Goal: Task Accomplishment & Management: Manage account settings

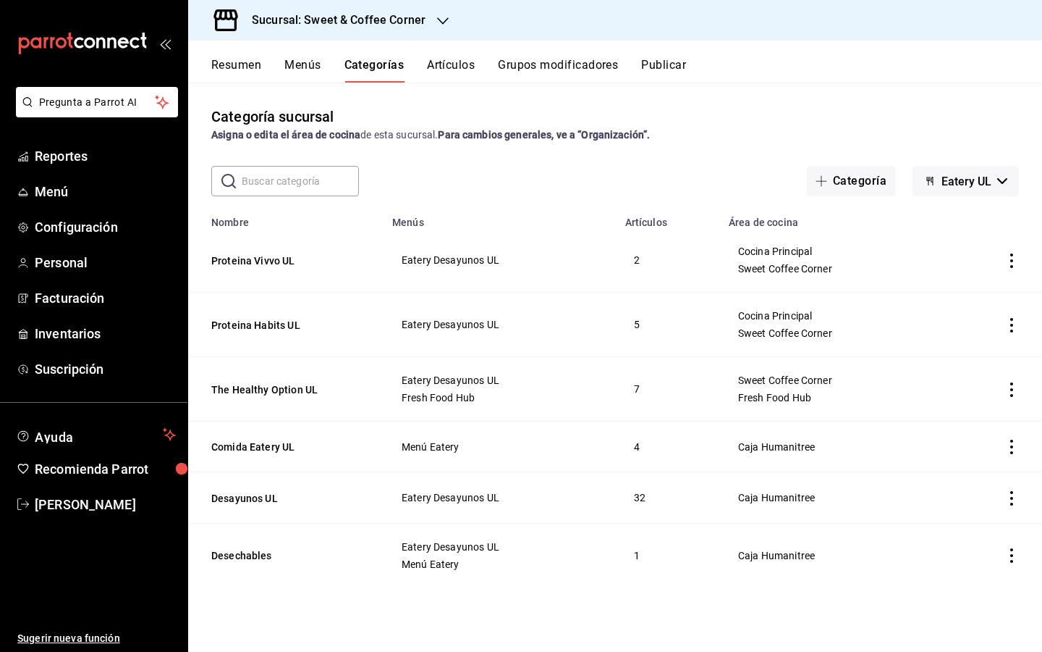
click at [442, 29] on div "Sucursal: Sweet & Coffee Corner" at bounding box center [327, 20] width 255 height 41
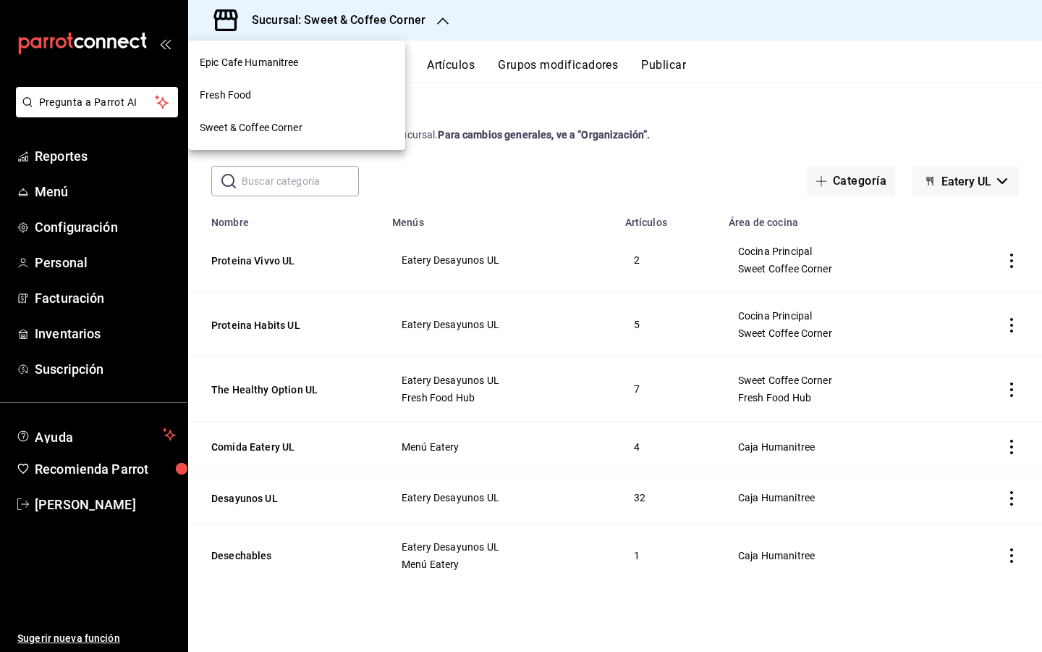
click at [359, 67] on div "Epic Cafe Humanitree" at bounding box center [297, 62] width 194 height 15
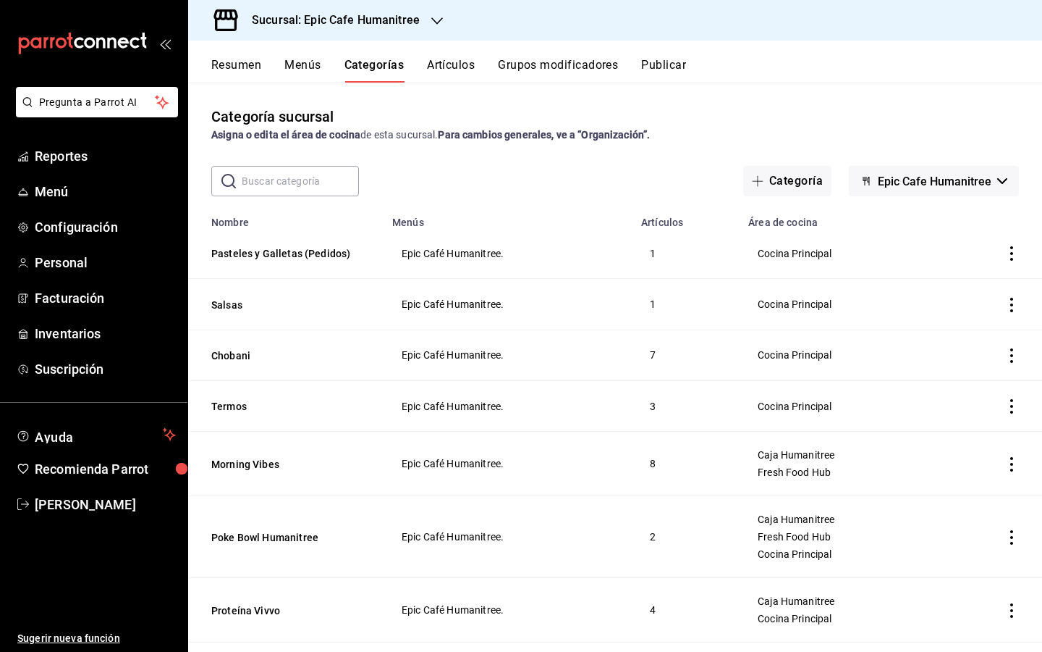
click at [1013, 251] on icon "actions" at bounding box center [1012, 253] width 14 height 14
click at [984, 294] on span "Editar" at bounding box center [969, 286] width 38 height 15
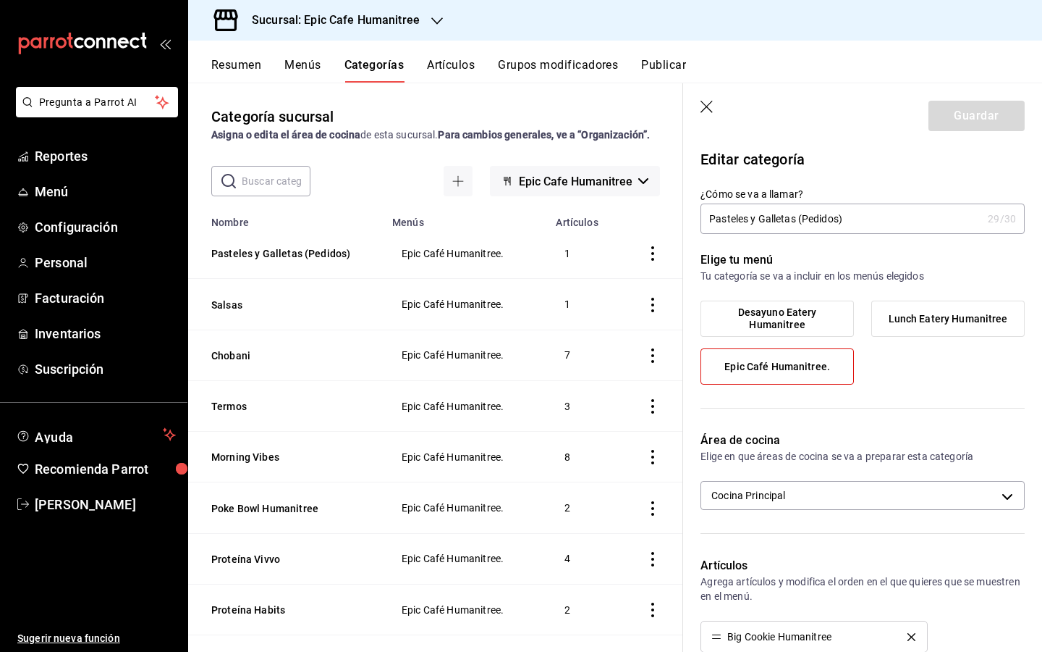
click at [704, 105] on icon "button" at bounding box center [708, 108] width 14 height 14
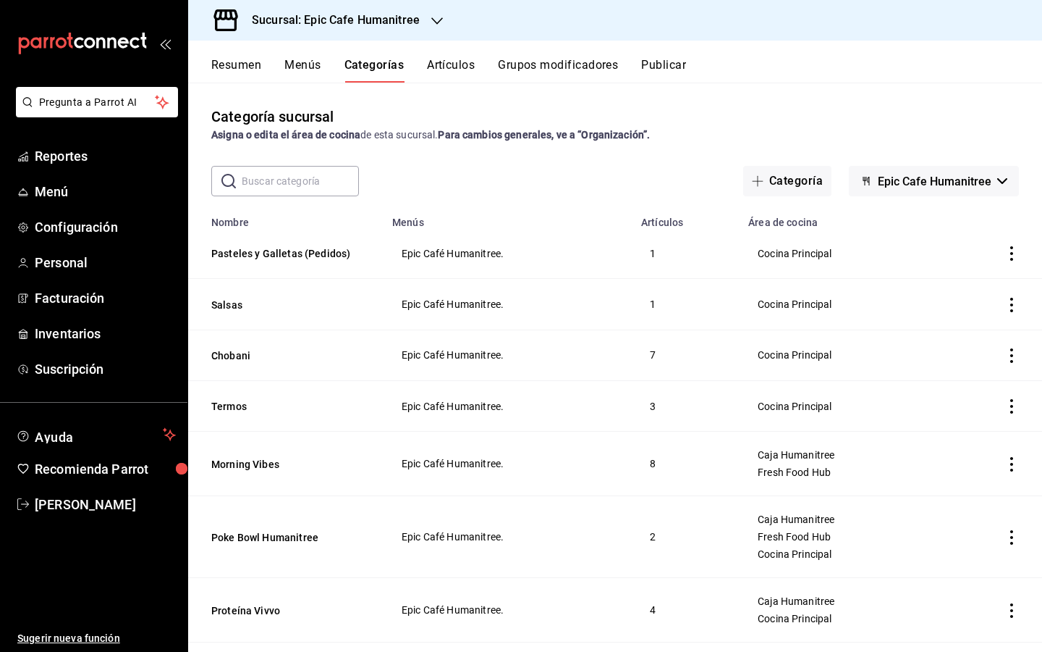
click at [307, 68] on button "Menús" at bounding box center [302, 70] width 36 height 25
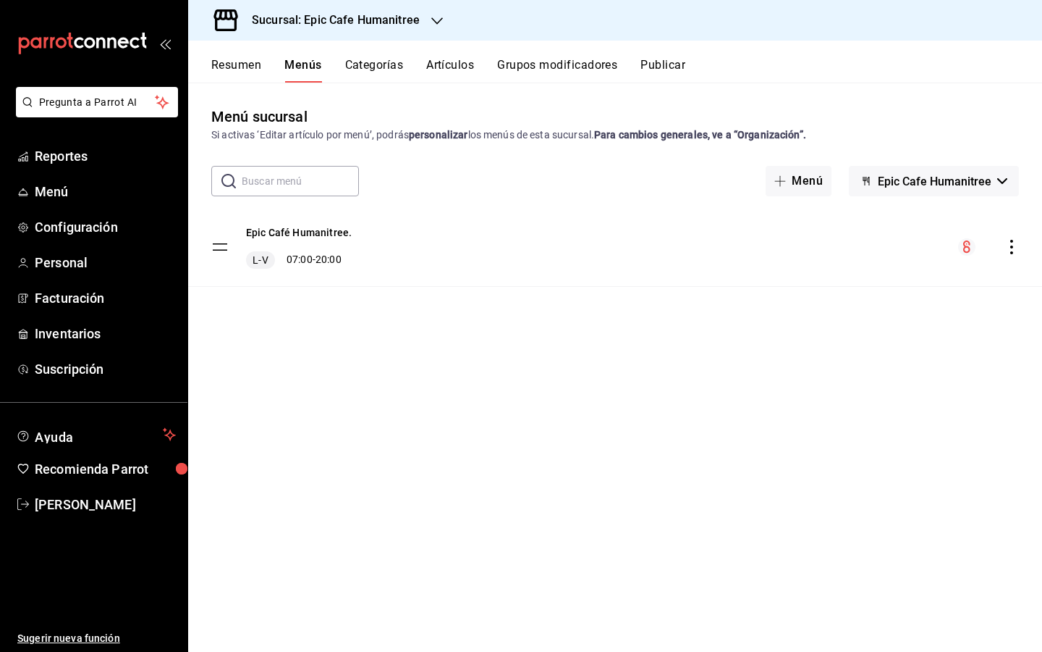
click at [1013, 248] on icon "actions" at bounding box center [1012, 247] width 14 height 14
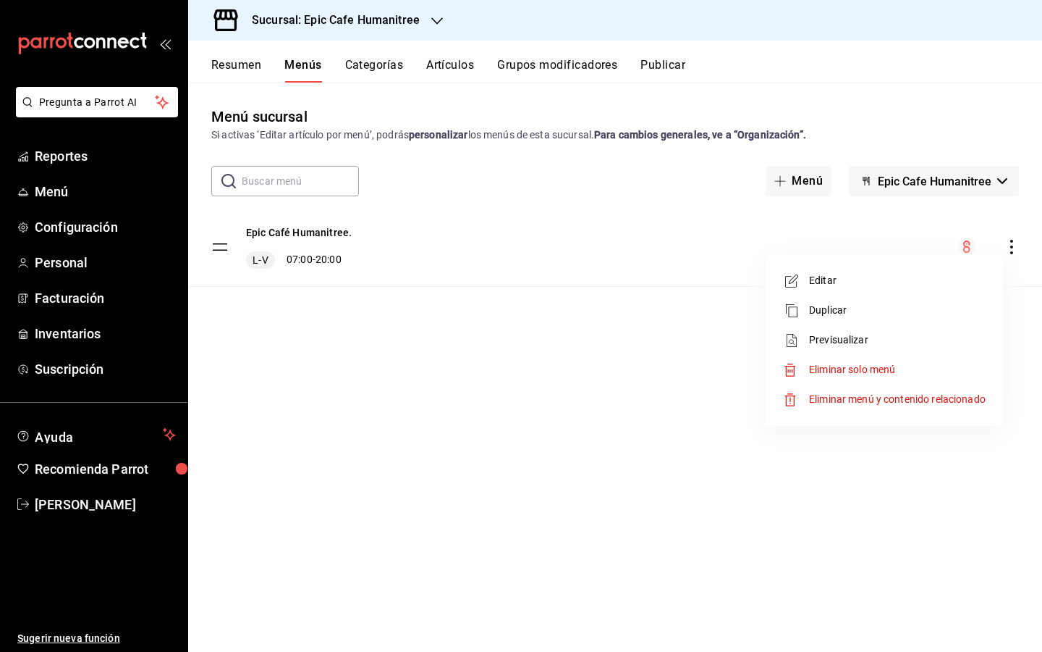
click at [924, 273] on span "Editar" at bounding box center [897, 280] width 177 height 15
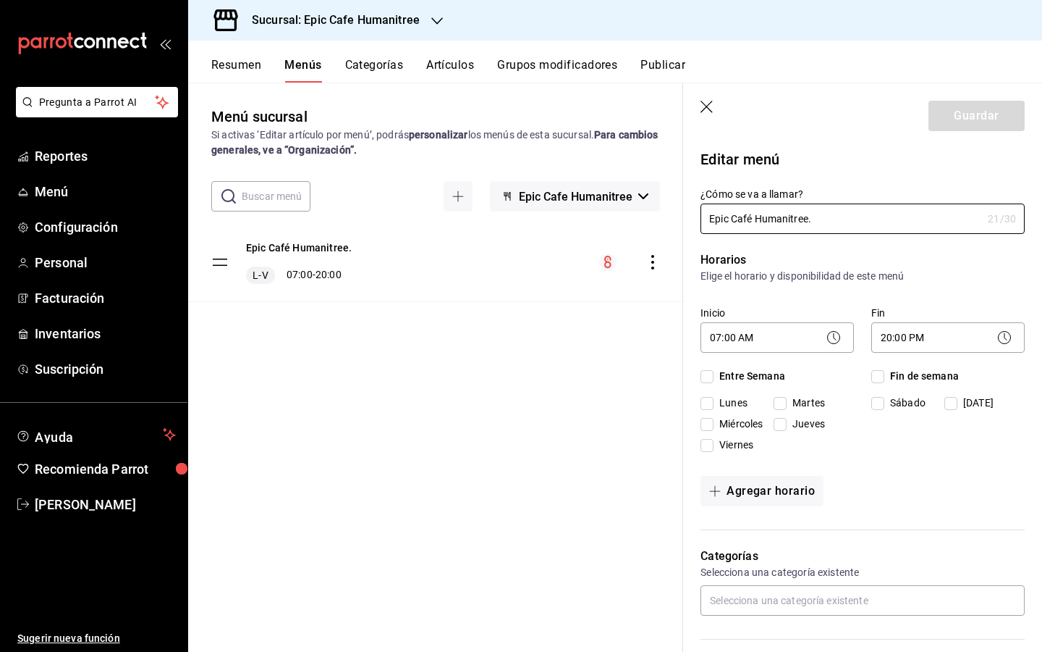
checkbox input "true"
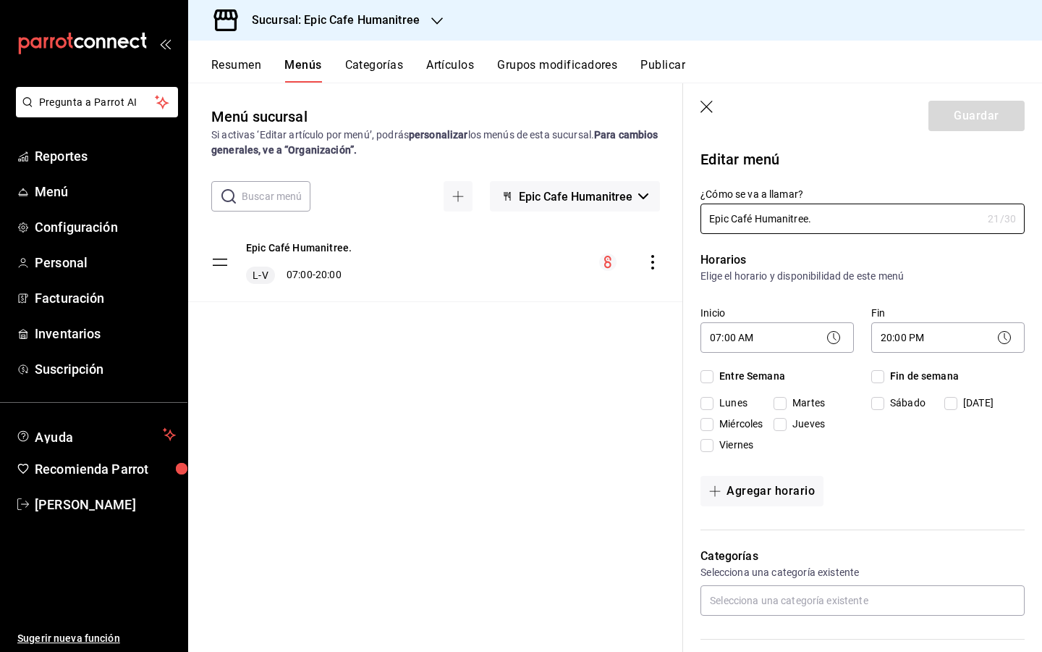
checkbox input "true"
type input "Epic Café Humanitree"
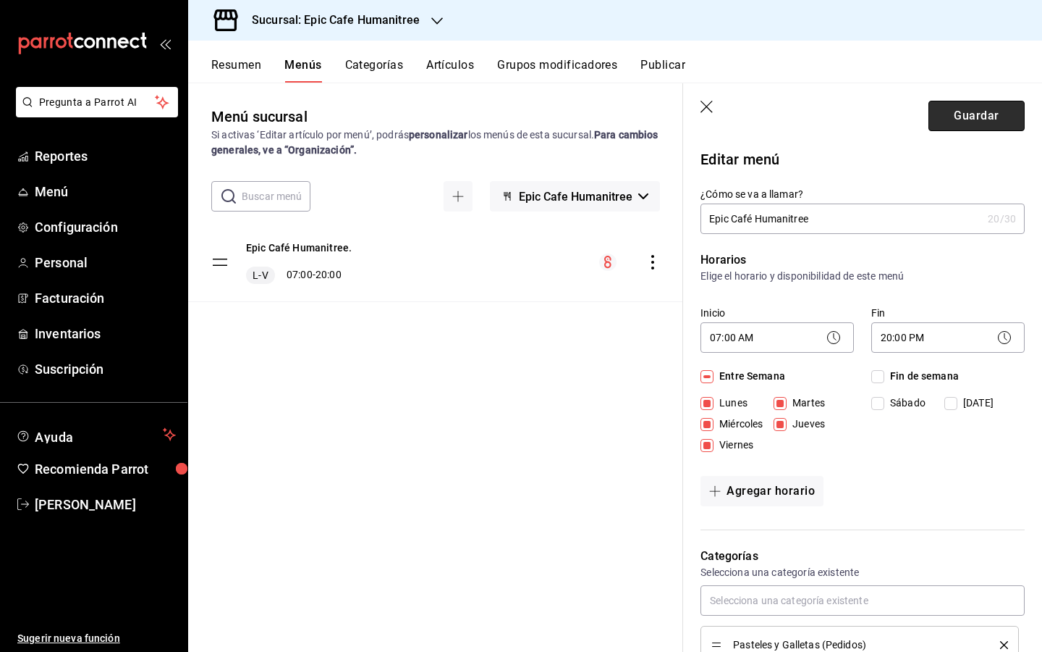
click at [949, 118] on button "Guardar" at bounding box center [977, 116] width 96 height 30
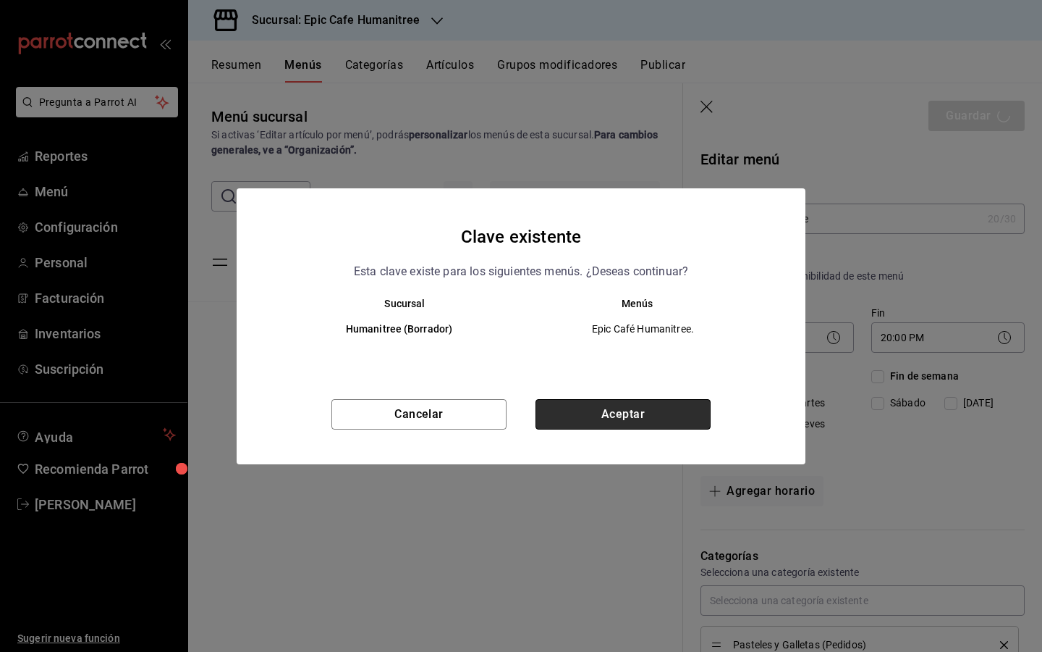
click at [657, 411] on button "Aceptar" at bounding box center [623, 414] width 175 height 30
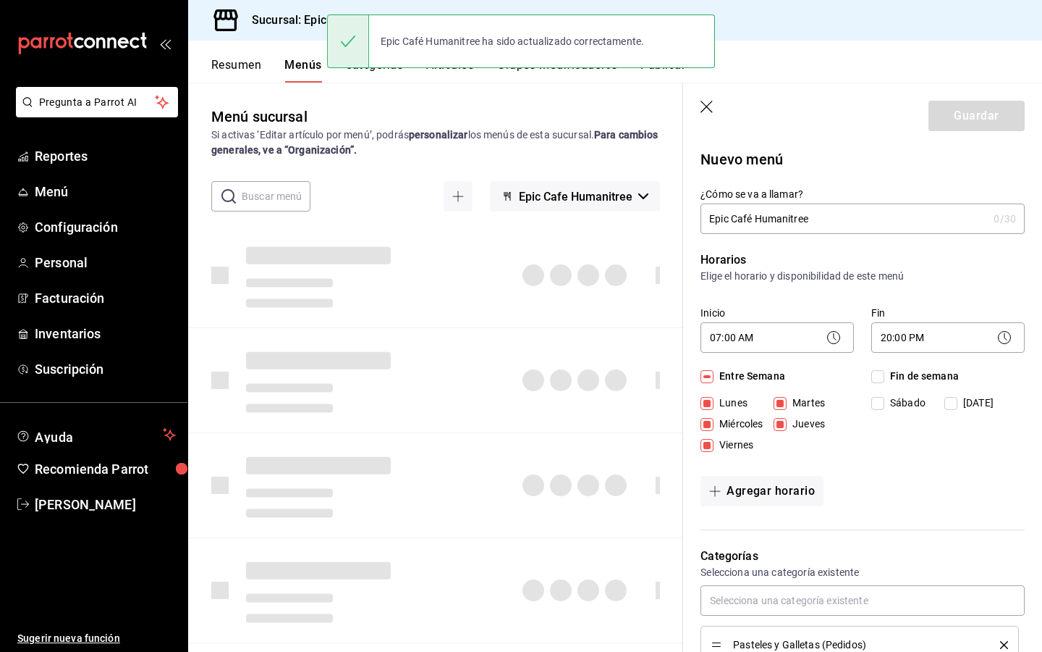
checkbox input "false"
type input "1758574078883"
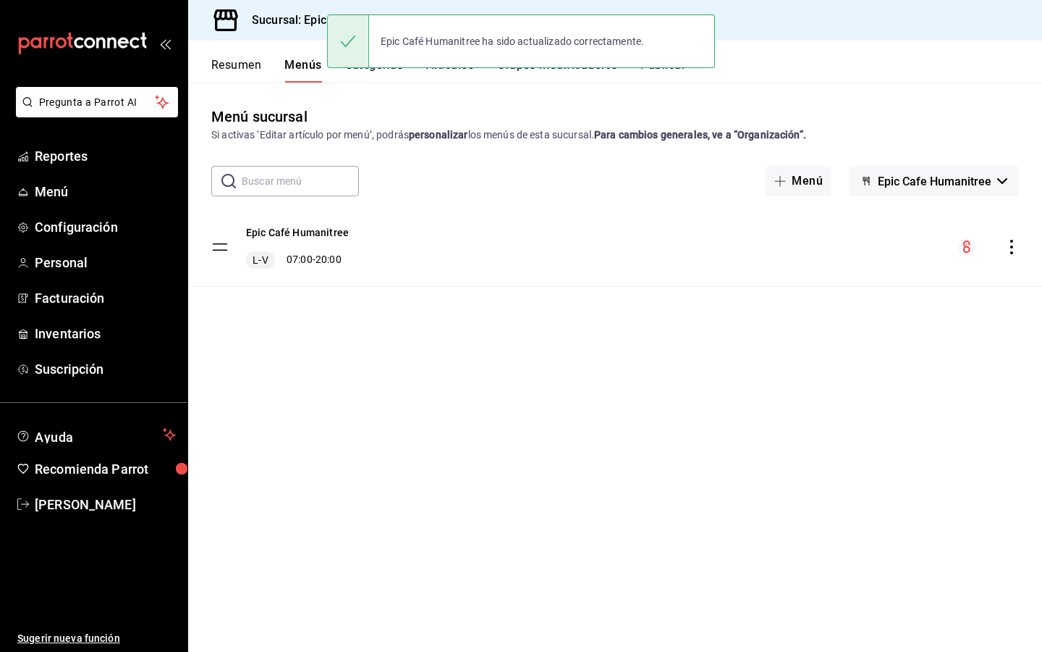
click at [813, 24] on div "Sucursal: Epic Cafe Humanitree" at bounding box center [615, 20] width 854 height 41
click at [69, 197] on span "Menú" at bounding box center [105, 192] width 141 height 20
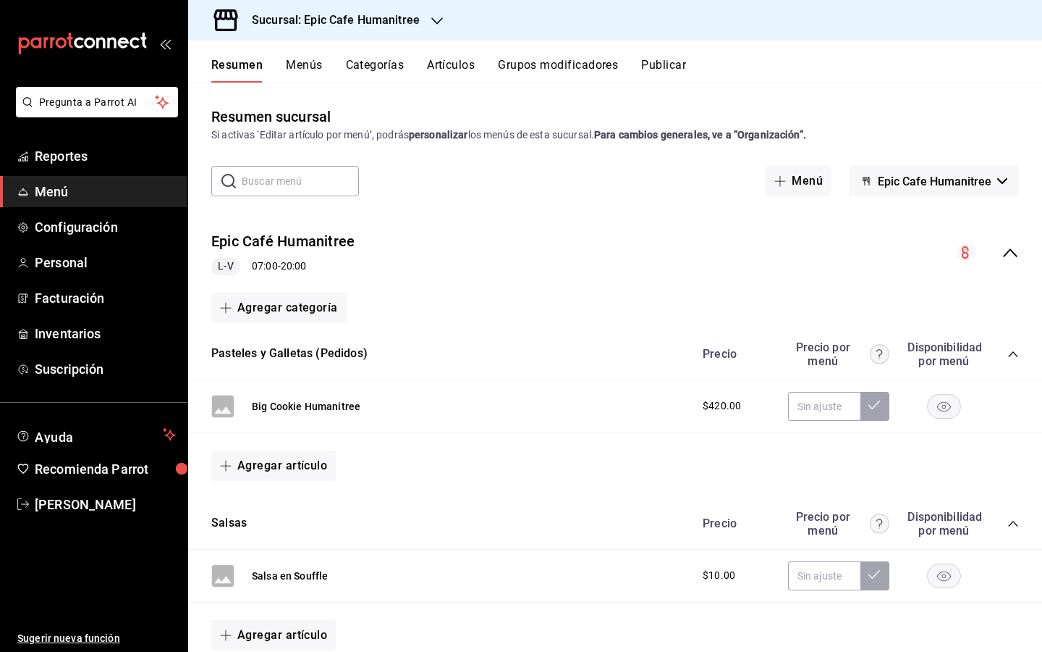
click at [311, 67] on button "Menús" at bounding box center [304, 70] width 36 height 25
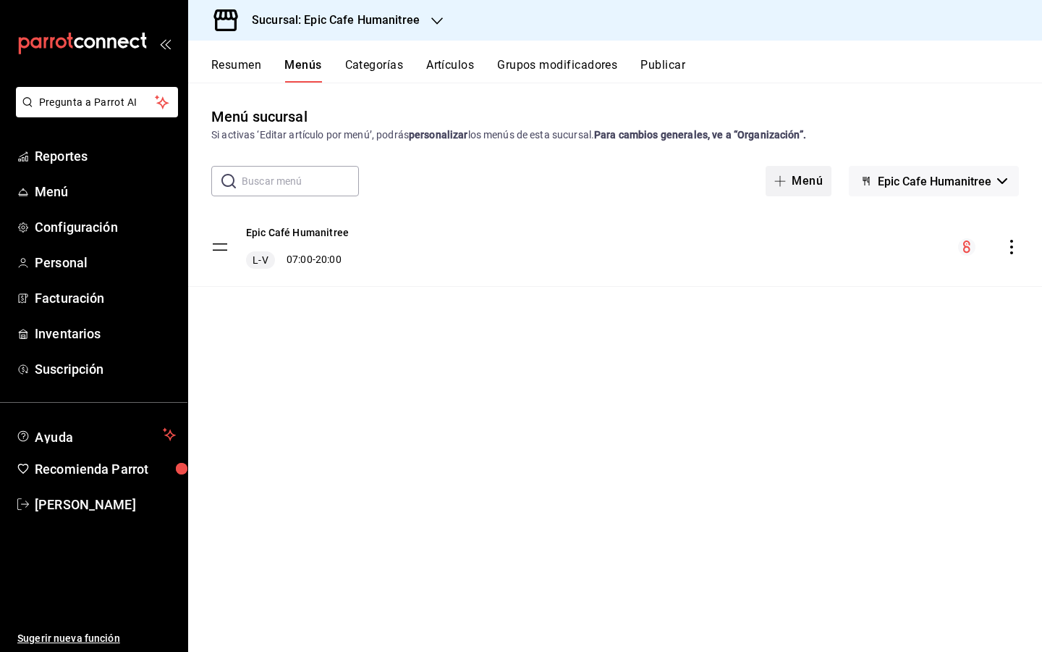
click at [805, 185] on button "Menú" at bounding box center [799, 181] width 66 height 30
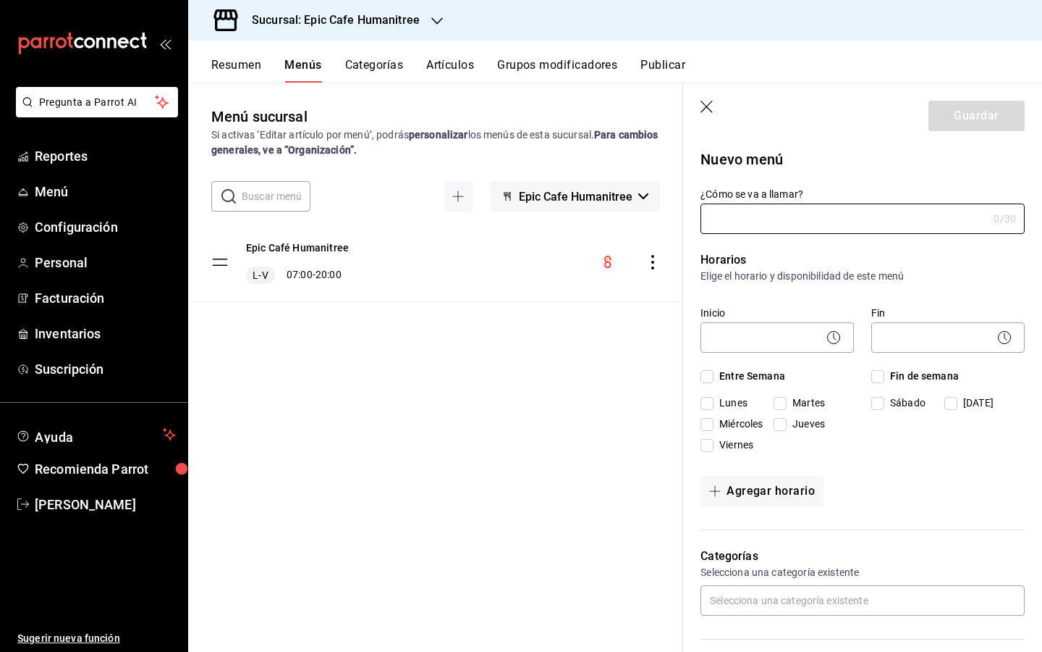
click at [707, 105] on icon "button" at bounding box center [708, 108] width 14 height 14
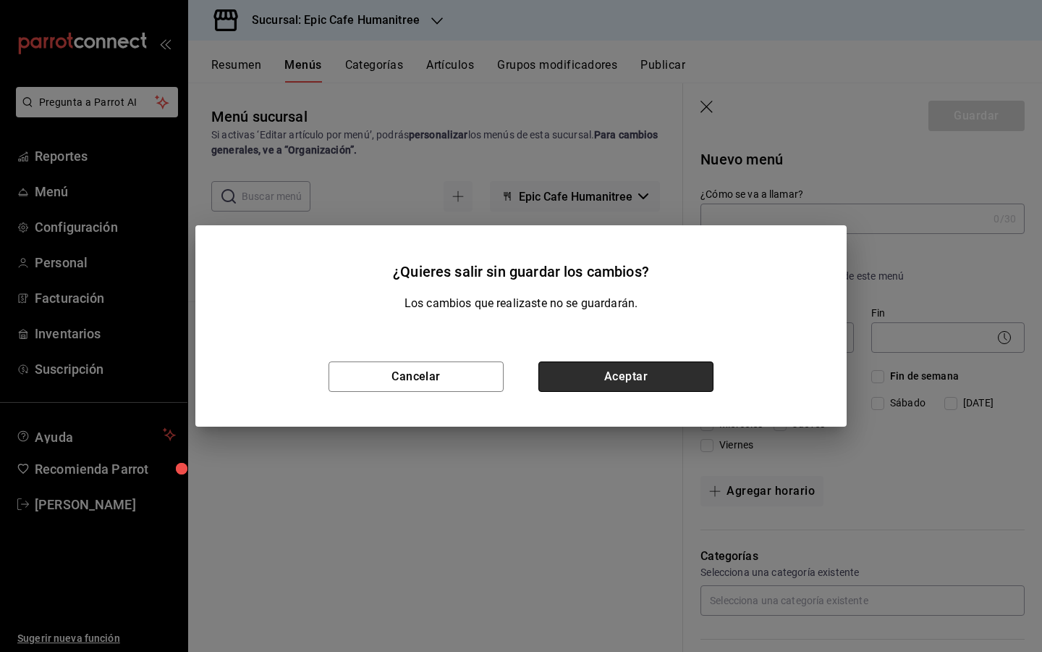
click at [589, 368] on button "Aceptar" at bounding box center [626, 376] width 175 height 30
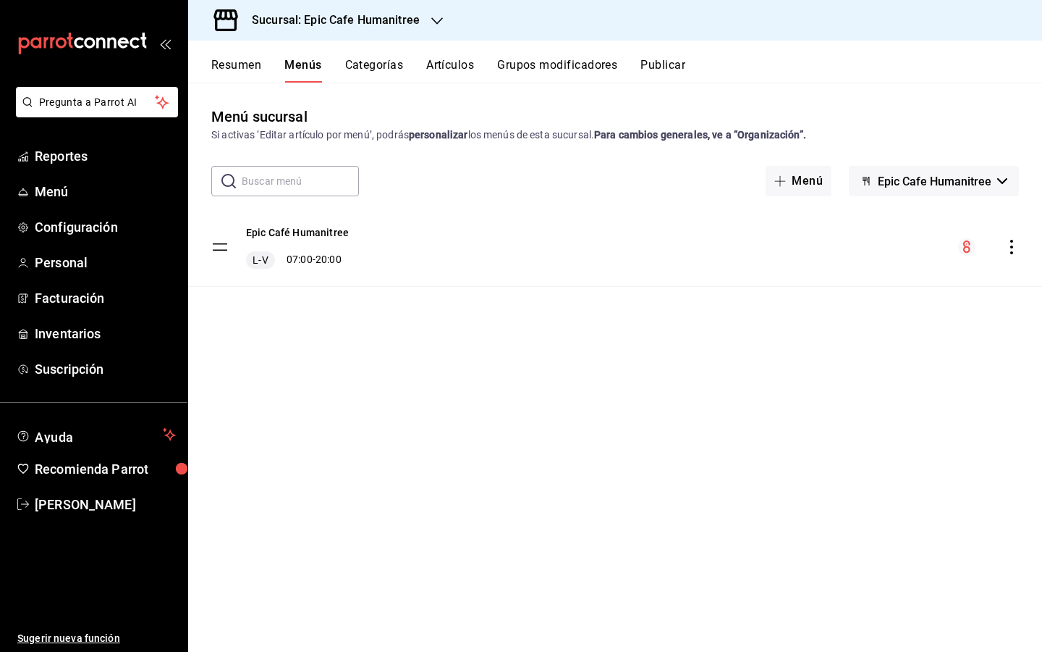
click at [453, 63] on button "Artículos" at bounding box center [450, 70] width 48 height 25
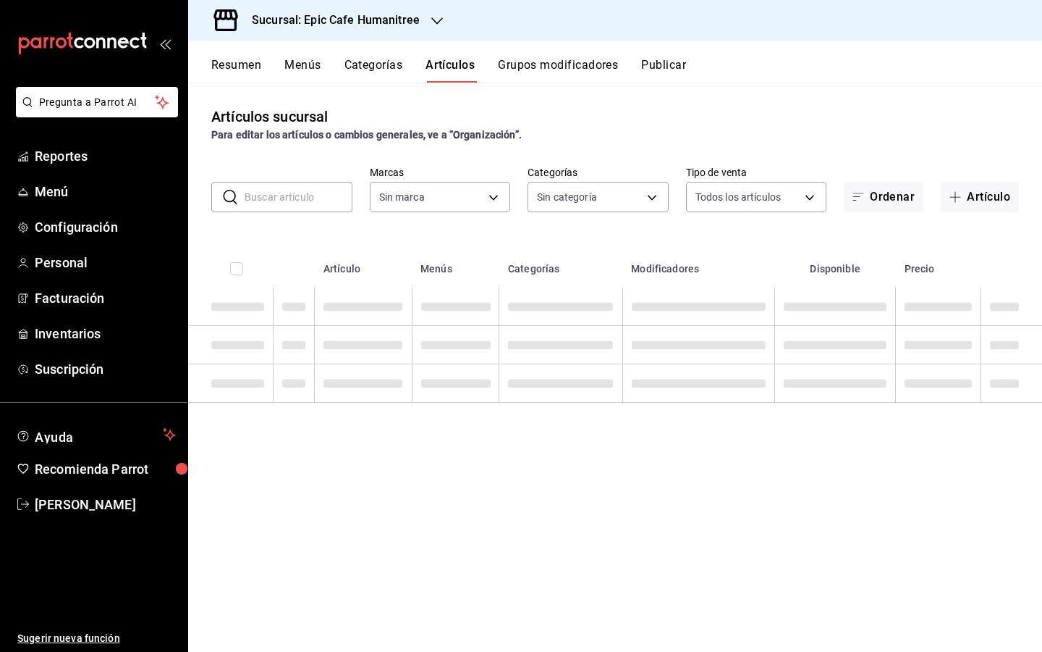
type input "e2a6dcd0-c09b-4f39-b209-5f97019748a2,3f18ad05-55ab-44ea-8b53-c1c2b2db6cb9"
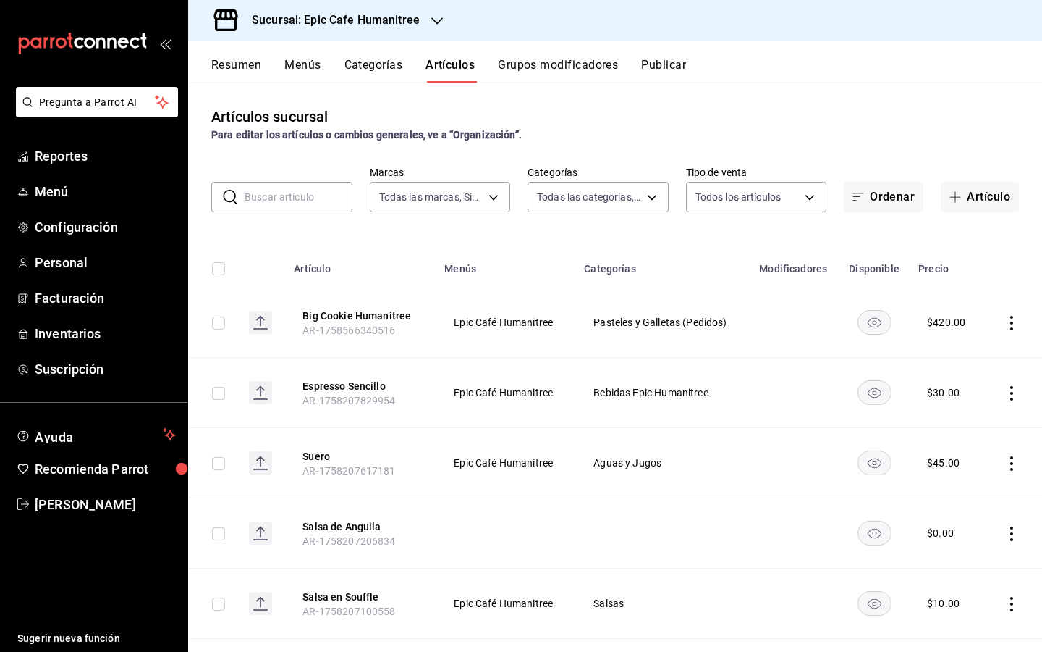
type input "ab3b8418-cf58-47d7-a770-8504e6235606,70f0a7ba-870f-4728-a955-9cdaa1ce5aab,7c6d7…"
click at [972, 202] on button "Artículo" at bounding box center [980, 197] width 78 height 30
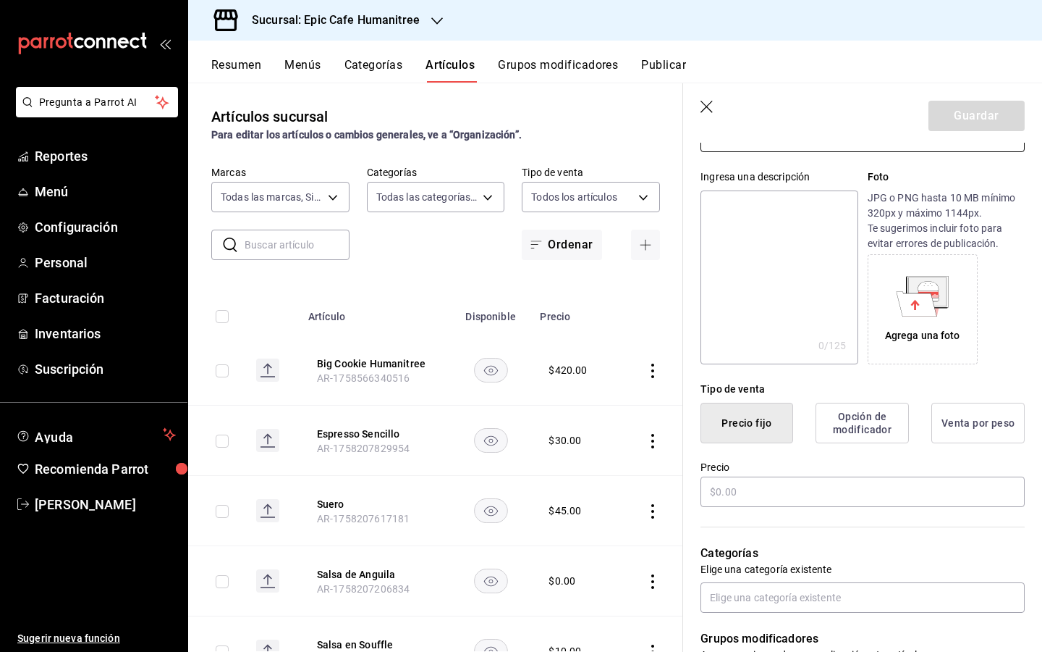
scroll to position [191, 0]
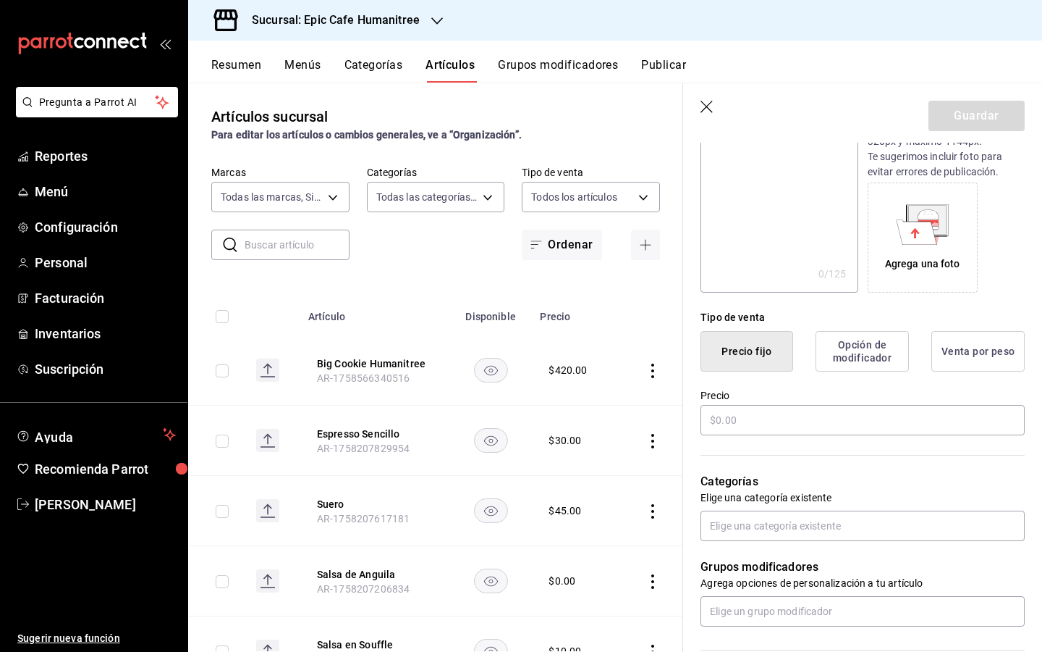
type input "Big Cookie UL"
click at [778, 363] on button "Precio fijo" at bounding box center [747, 351] width 93 height 41
click at [761, 350] on button "Precio fijo" at bounding box center [747, 351] width 93 height 41
click at [750, 408] on input "text" at bounding box center [863, 420] width 324 height 30
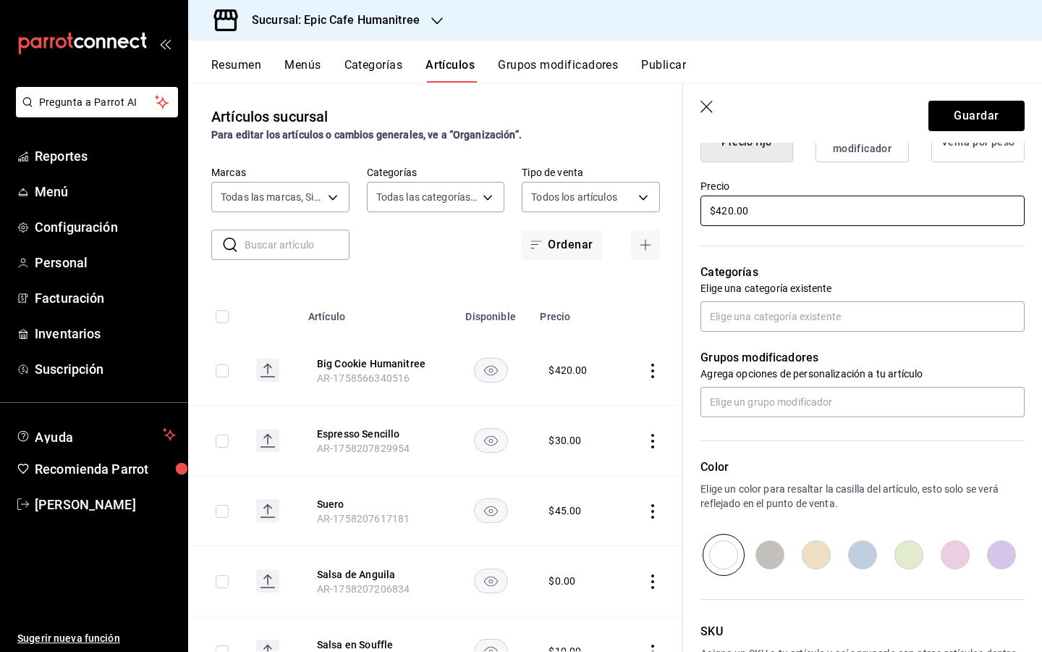
scroll to position [400, 0]
type input "$420.00"
click at [853, 324] on input "text" at bounding box center [863, 317] width 324 height 30
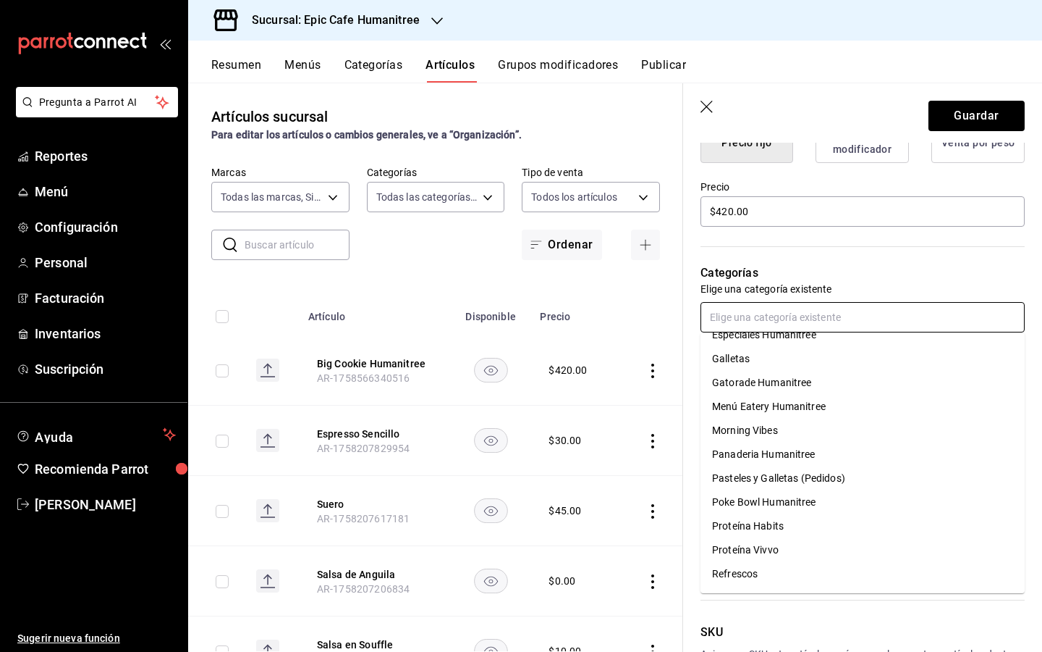
scroll to position [193, 0]
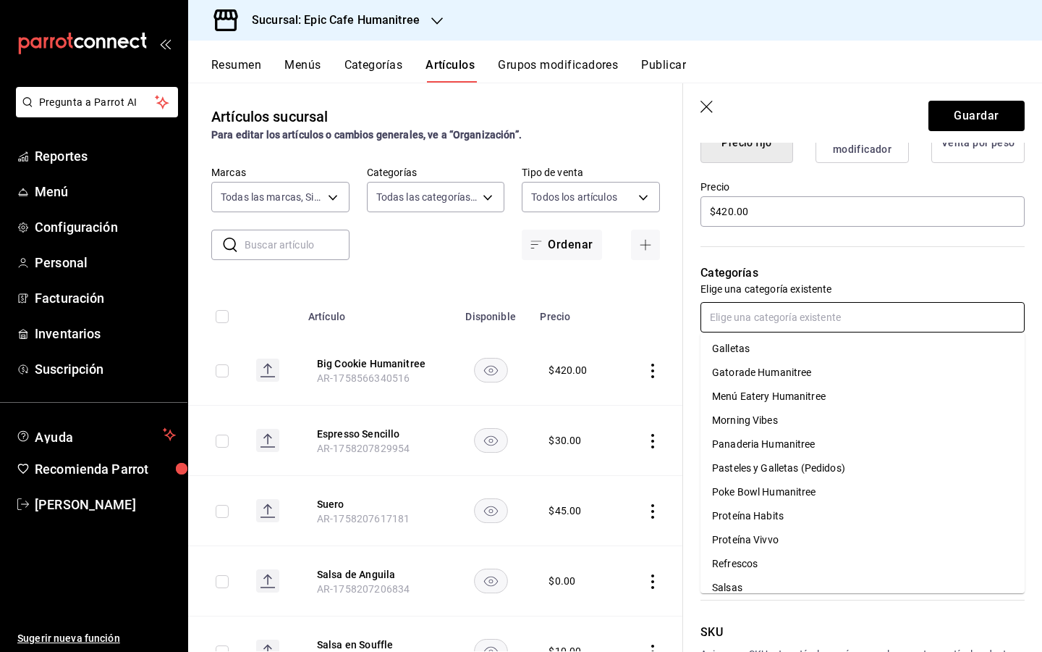
click at [819, 472] on li "Pasteles y Galletas (Pedidos)" at bounding box center [863, 468] width 324 height 24
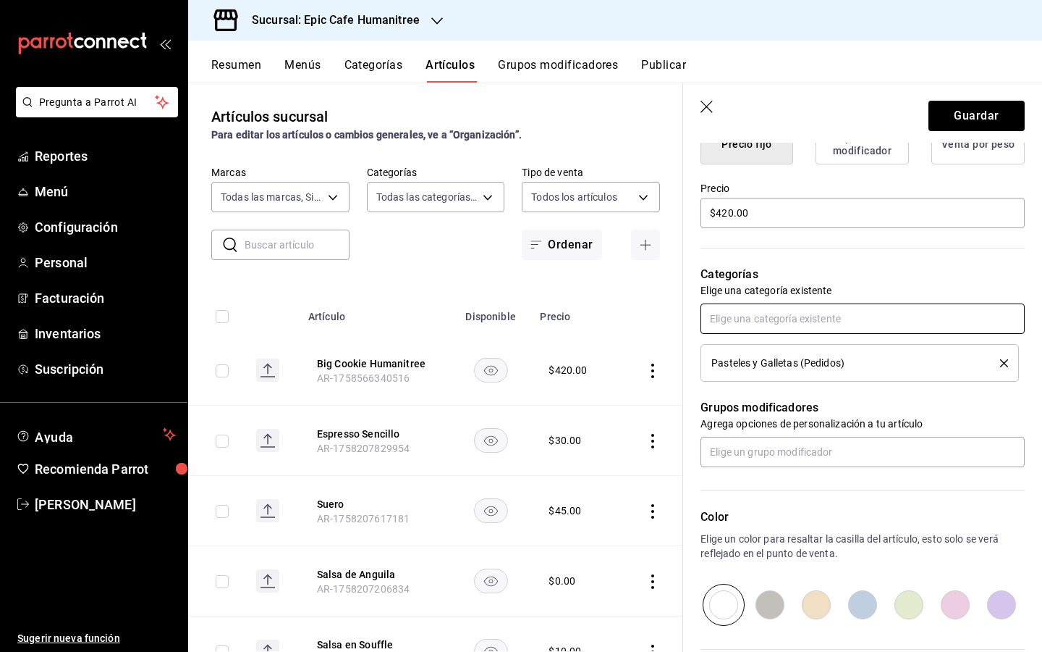
scroll to position [554, 0]
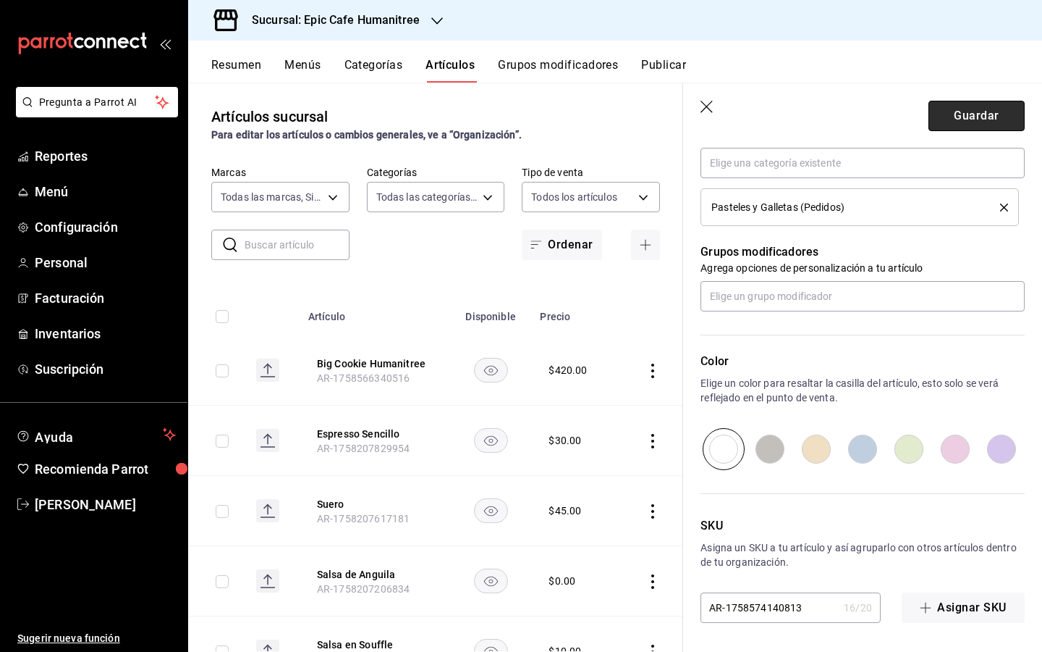
click at [990, 116] on button "Guardar" at bounding box center [977, 116] width 96 height 30
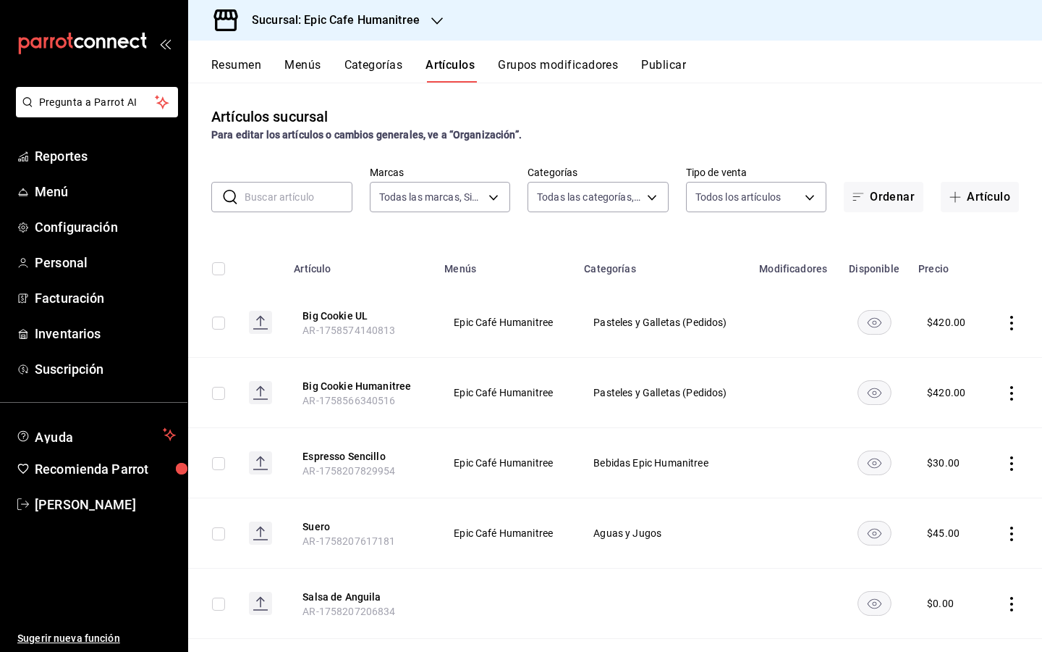
click at [1011, 320] on icon "actions" at bounding box center [1012, 323] width 14 height 14
click at [979, 366] on li "Editar" at bounding box center [955, 356] width 87 height 30
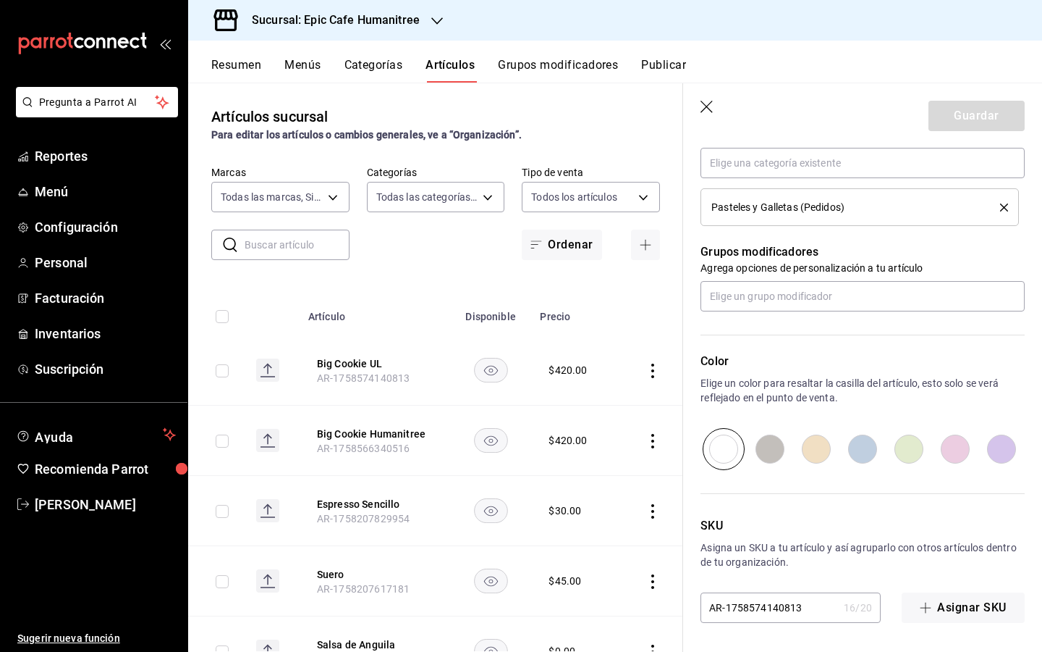
scroll to position [553, 0]
click at [708, 107] on icon "button" at bounding box center [708, 108] width 14 height 14
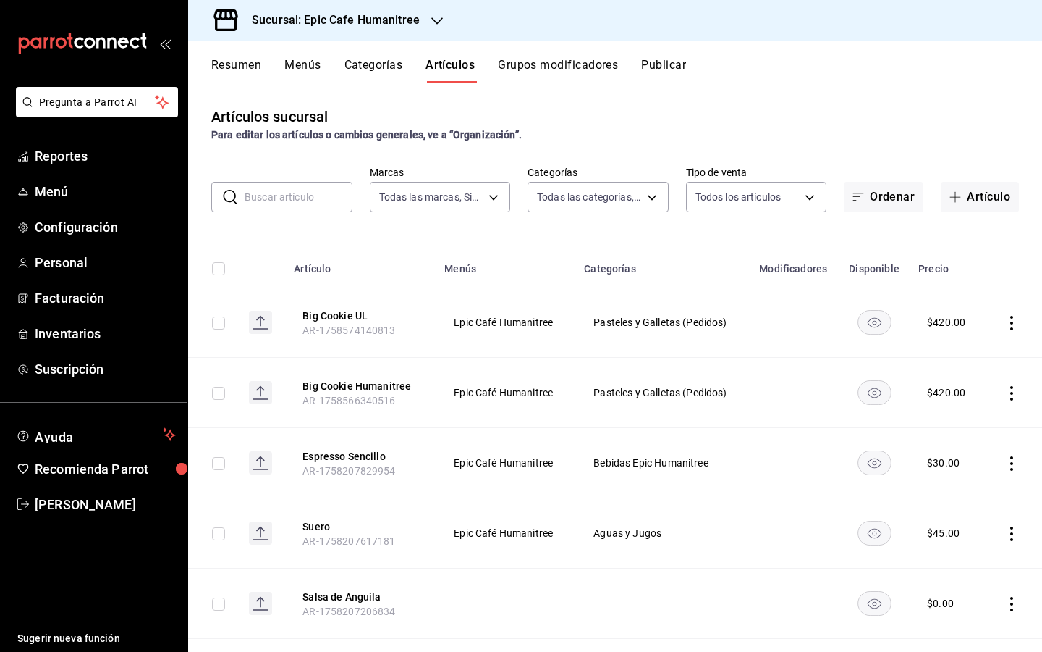
click at [708, 101] on div "Artículos sucursal Para editar los artículos o cambios generales, ve a “Organiz…" at bounding box center [615, 367] width 854 height 568
click at [1012, 326] on icon "actions" at bounding box center [1012, 323] width 14 height 14
click at [981, 355] on span "Editar" at bounding box center [969, 355] width 38 height 15
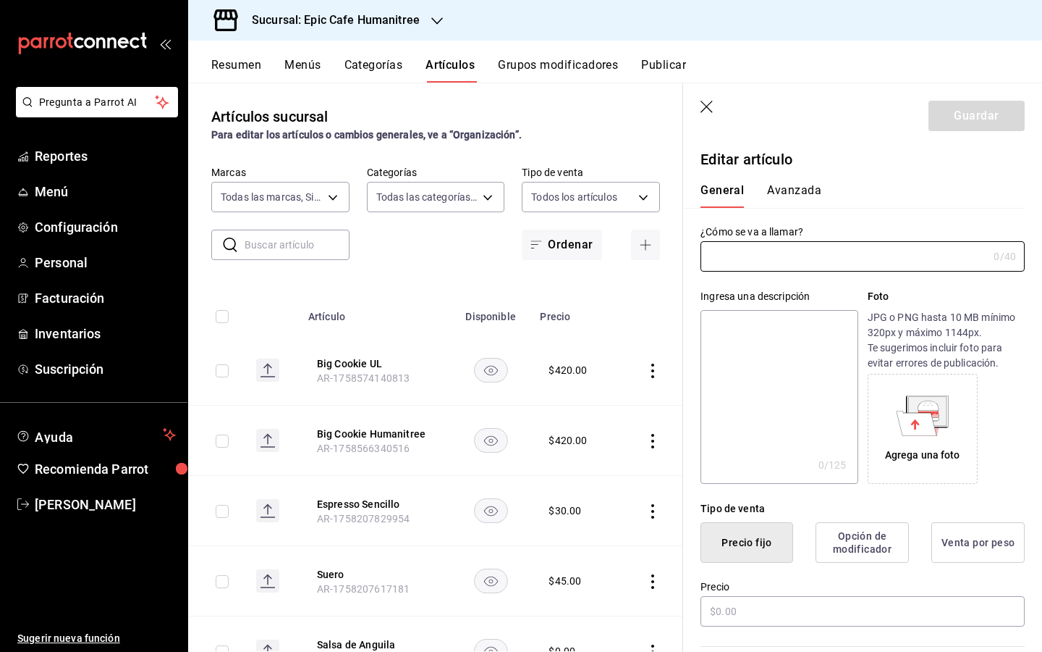
type input "Big Cookie UL"
type input "AR-1758574140813"
type input "$420.00"
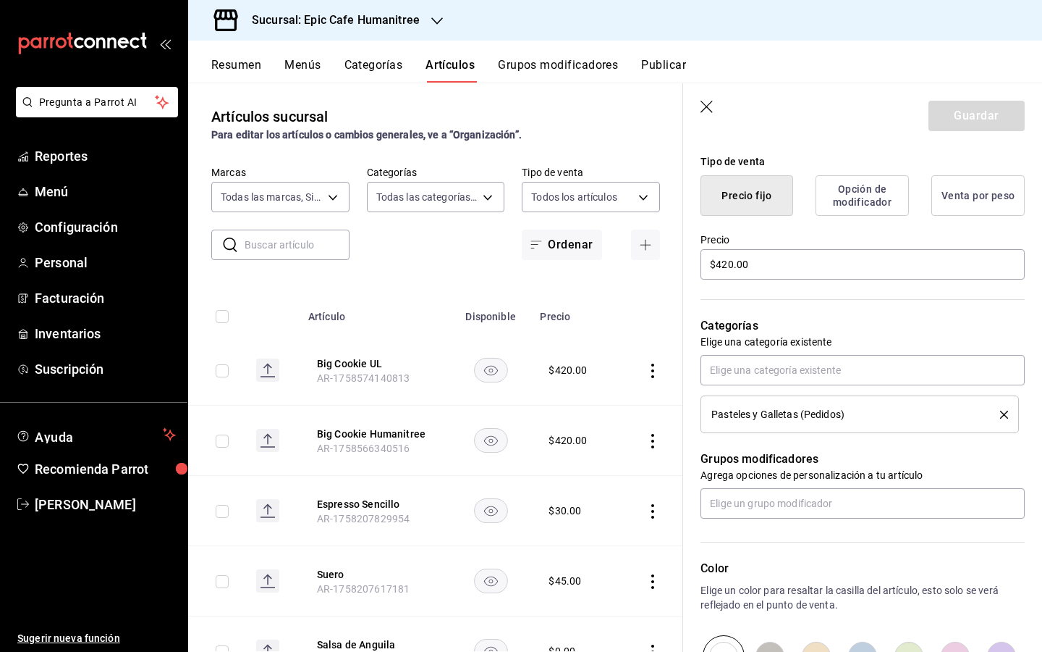
scroll to position [353, 0]
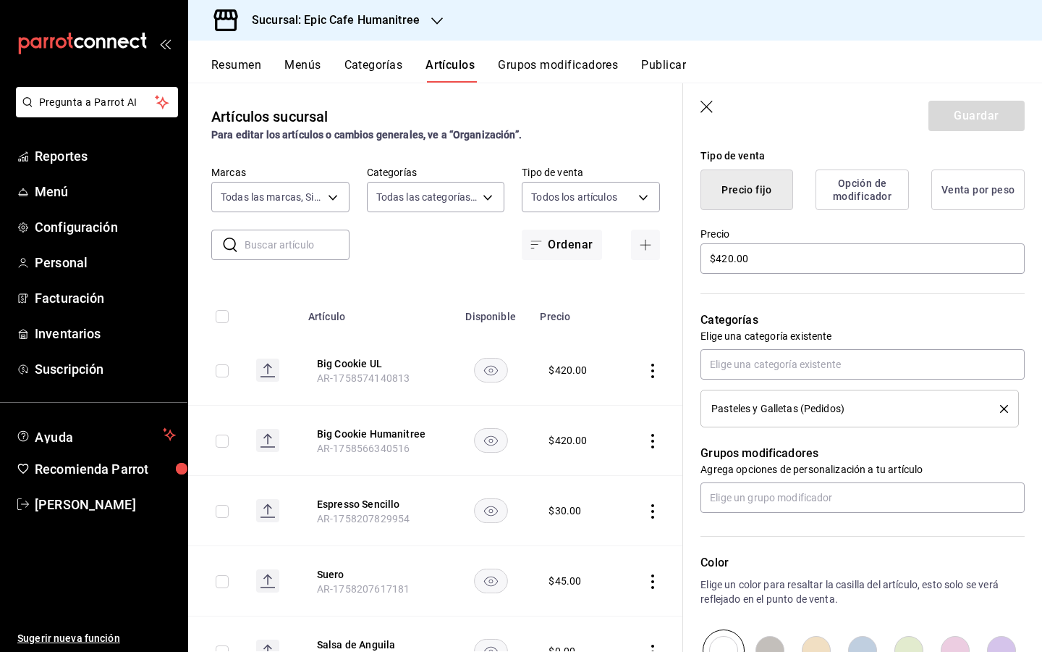
click at [1006, 407] on icon "delete" at bounding box center [1004, 409] width 8 height 8
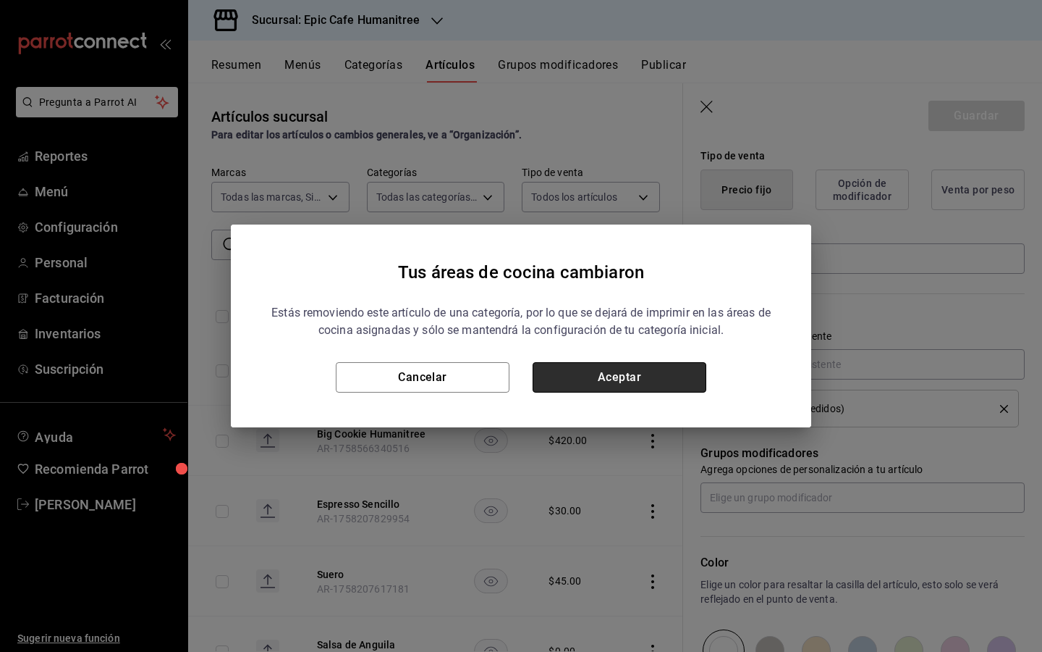
click at [638, 379] on button "Aceptar" at bounding box center [620, 377] width 174 height 30
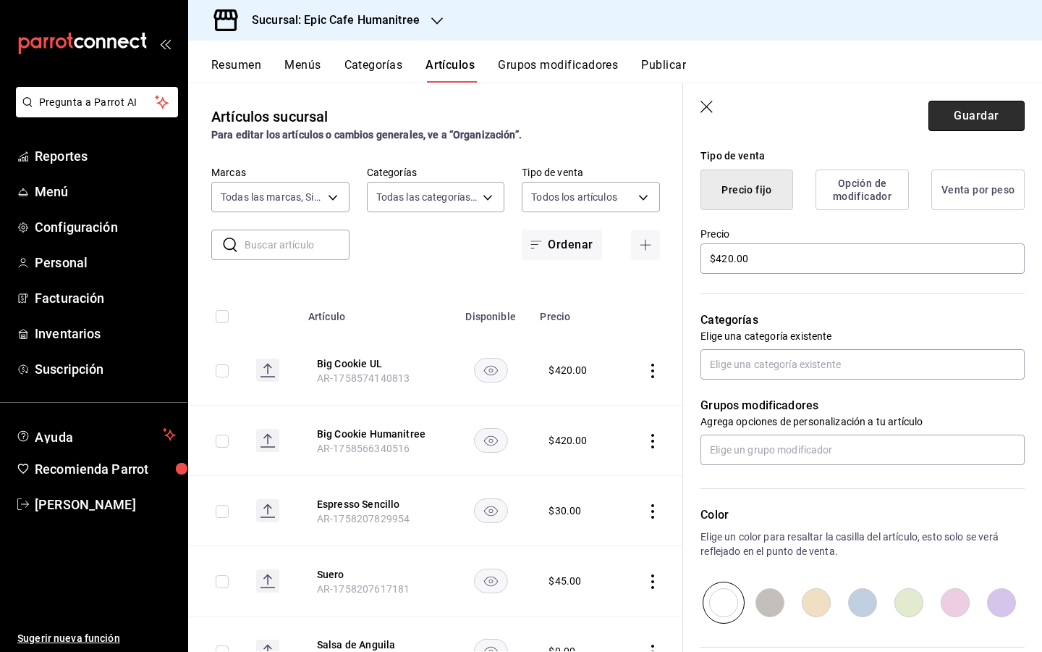
click at [992, 122] on button "Guardar" at bounding box center [977, 116] width 96 height 30
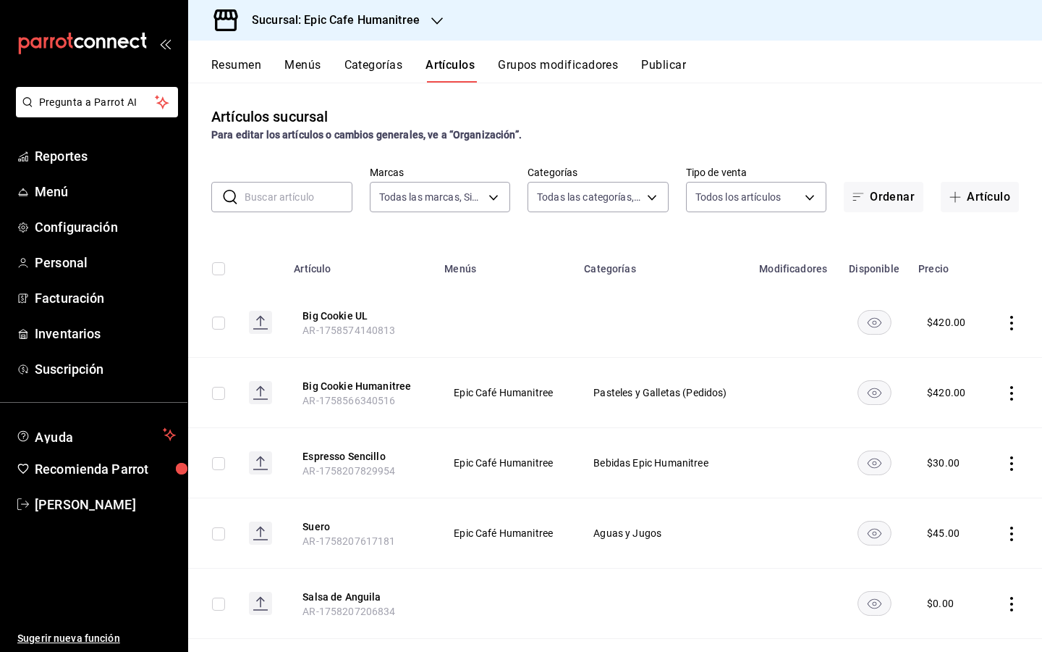
click at [431, 26] on div at bounding box center [437, 20] width 12 height 15
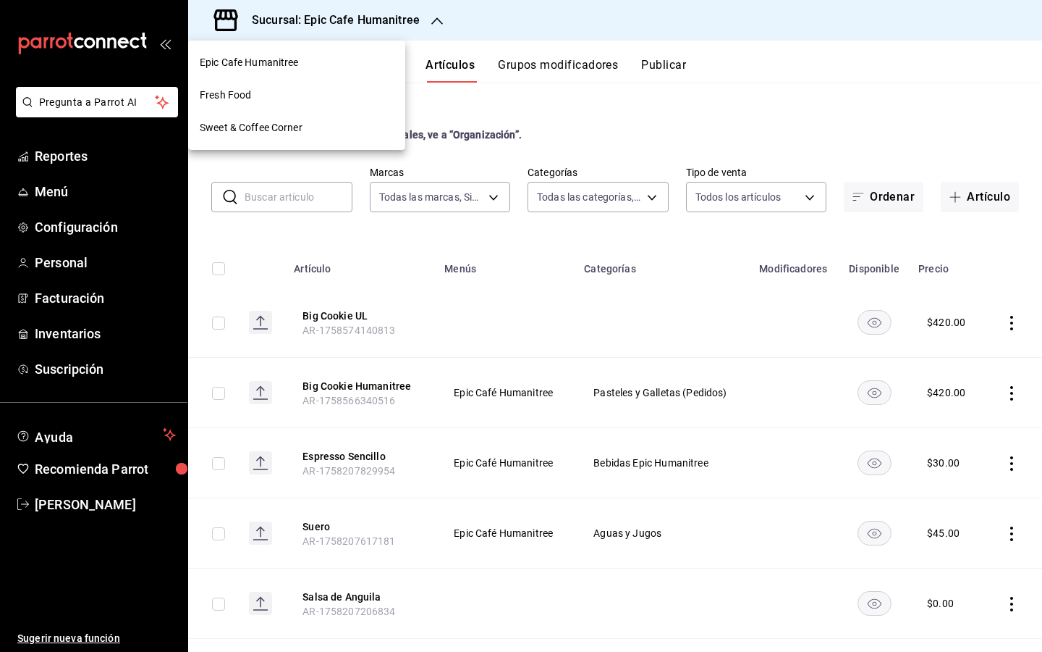
click at [840, 96] on div at bounding box center [521, 326] width 1042 height 652
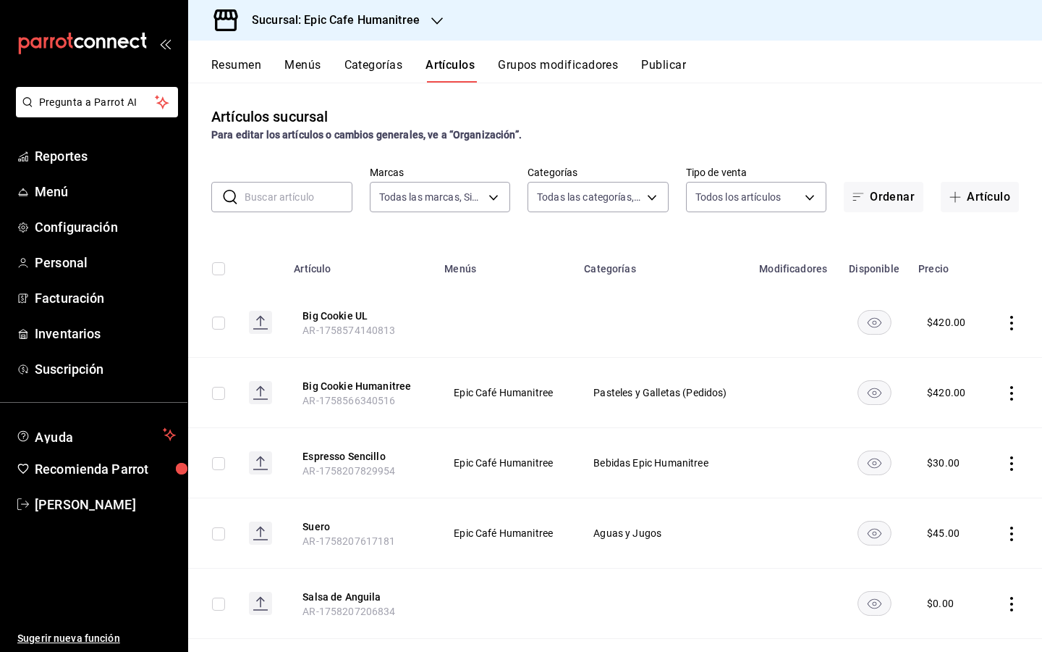
click at [427, 20] on div "Sucursal: Epic Cafe Humanitree" at bounding box center [324, 20] width 249 height 41
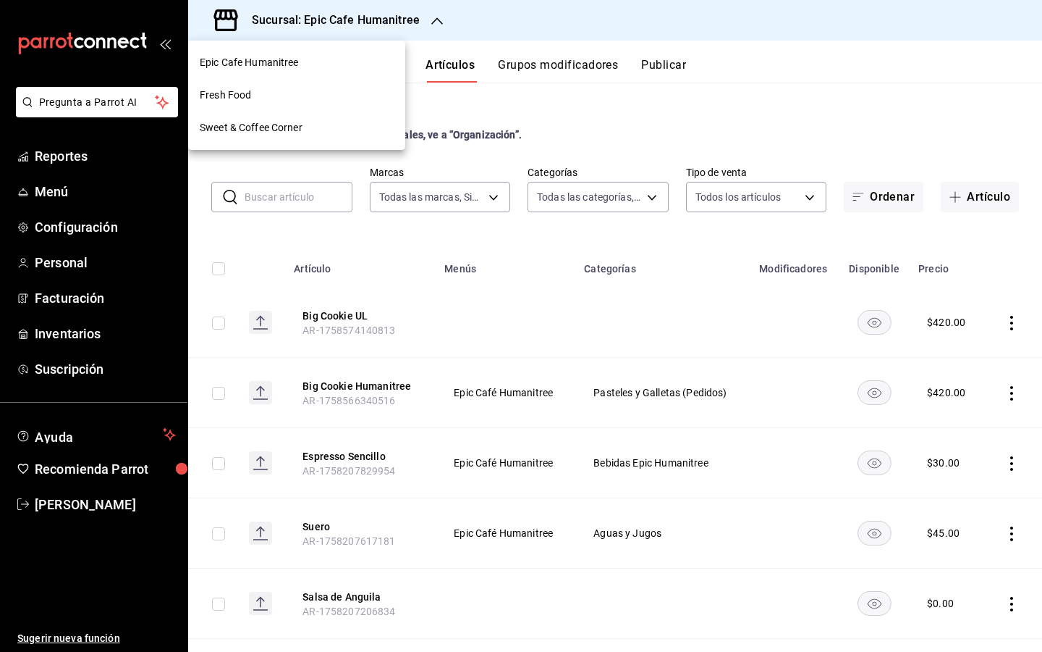
click at [352, 121] on div "Sweet & Coffee Corner" at bounding box center [297, 127] width 194 height 15
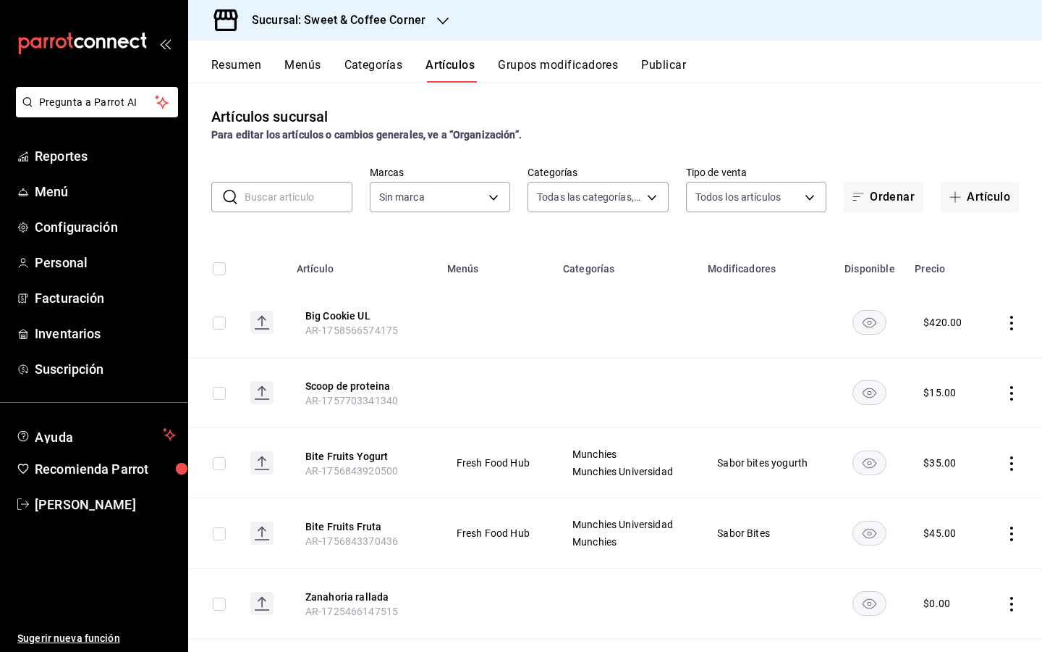
type input "c637361b-f7e9-4d28-9330-d5d2357c919d,1a62f484-4a44-4dd4-8220-b387365ecdbe,7d73c…"
type input "9f4fc38b-9ac8-496e-a1f3-9a63e64c82f8,48d4d7da-a3fc-4c2b-b37e-df2aae73c2f6"
click at [1013, 392] on icon "actions" at bounding box center [1012, 393] width 3 height 14
click at [966, 426] on span "Editar" at bounding box center [969, 425] width 38 height 15
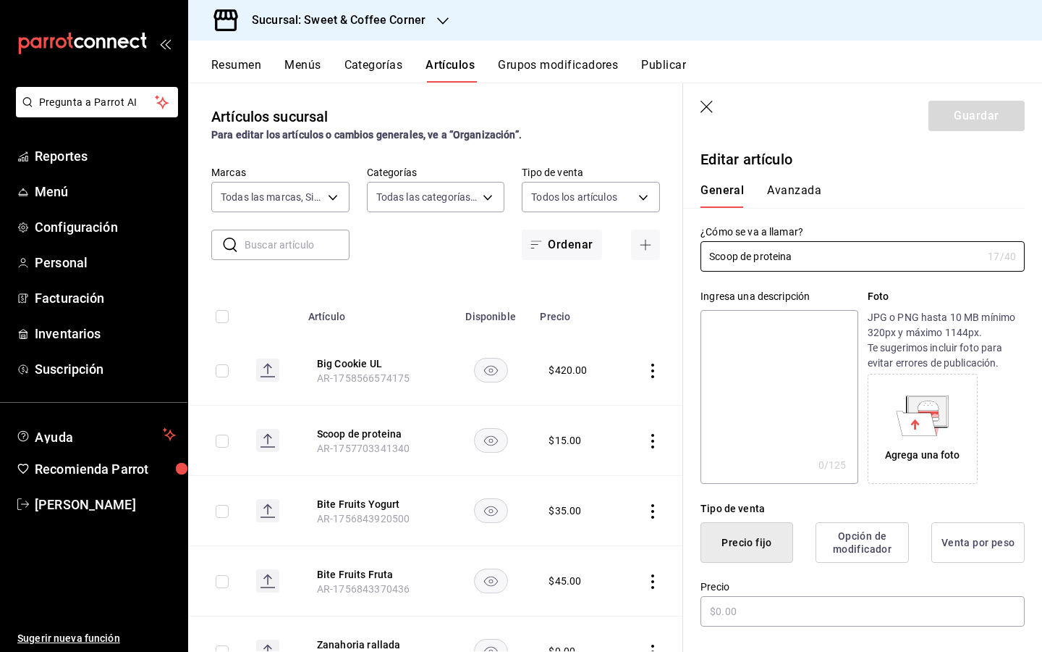
type input "$15.00"
click at [760, 257] on input "Scoop de proteina" at bounding box center [842, 256] width 282 height 29
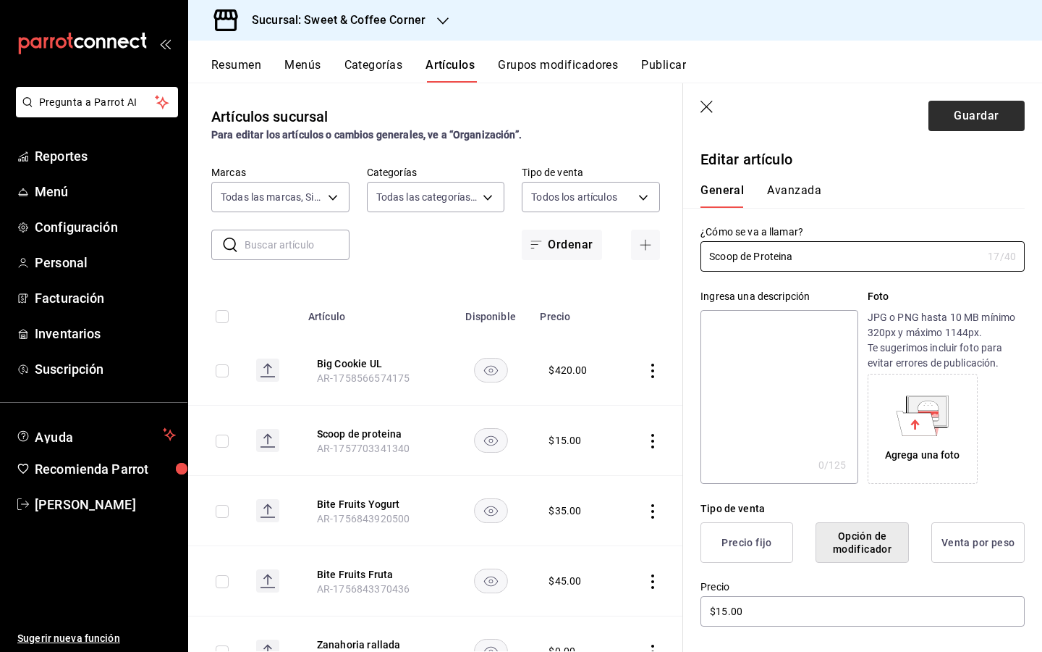
type input "Scoop de Proteina"
click at [983, 108] on button "Guardar" at bounding box center [977, 116] width 96 height 30
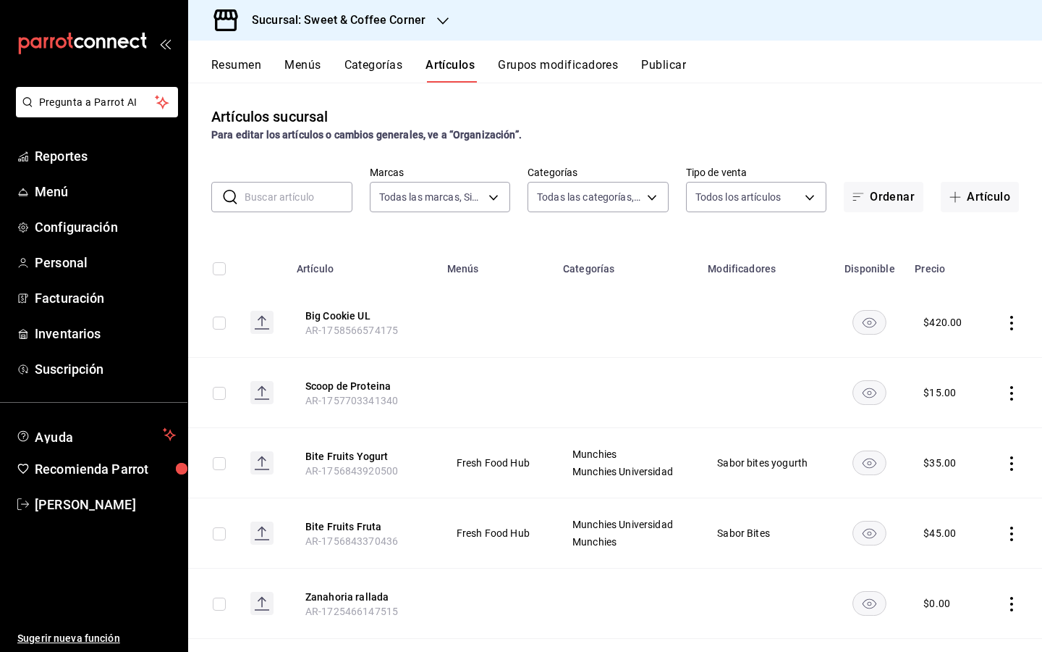
click at [819, 62] on div "Resumen Menús Categorías Artículos Grupos modificadores Publicar" at bounding box center [626, 70] width 831 height 25
click at [815, 98] on div "Artículos sucursal Para editar los artículos o cambios generales, ve a “Organiz…" at bounding box center [615, 367] width 854 height 568
click at [375, 66] on button "Categorías" at bounding box center [374, 70] width 59 height 25
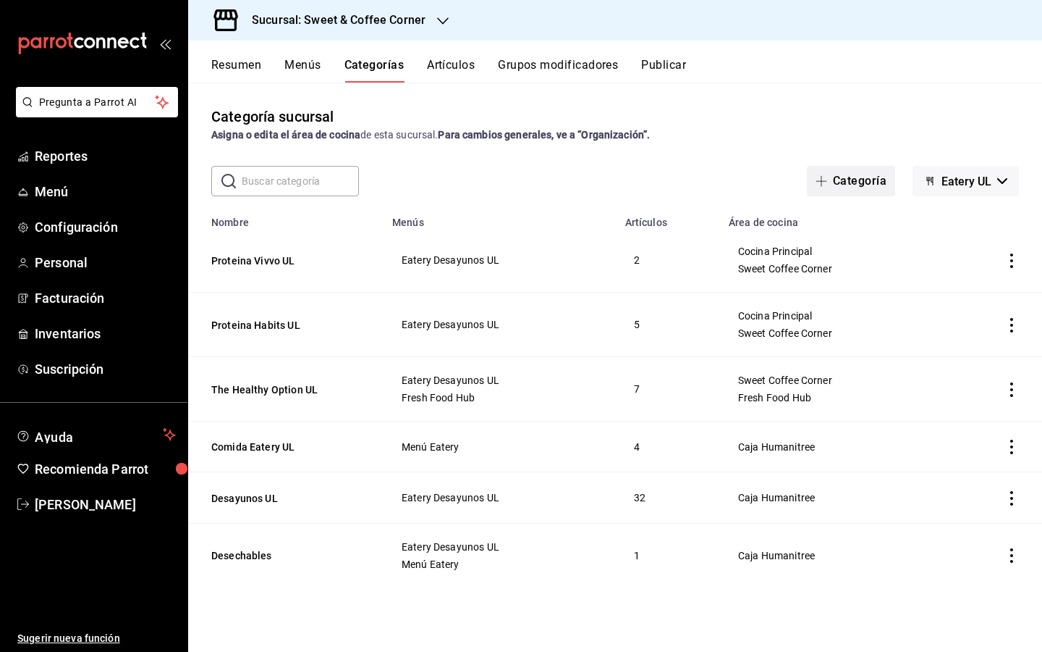
click at [872, 182] on button "Categoría" at bounding box center [851, 181] width 88 height 30
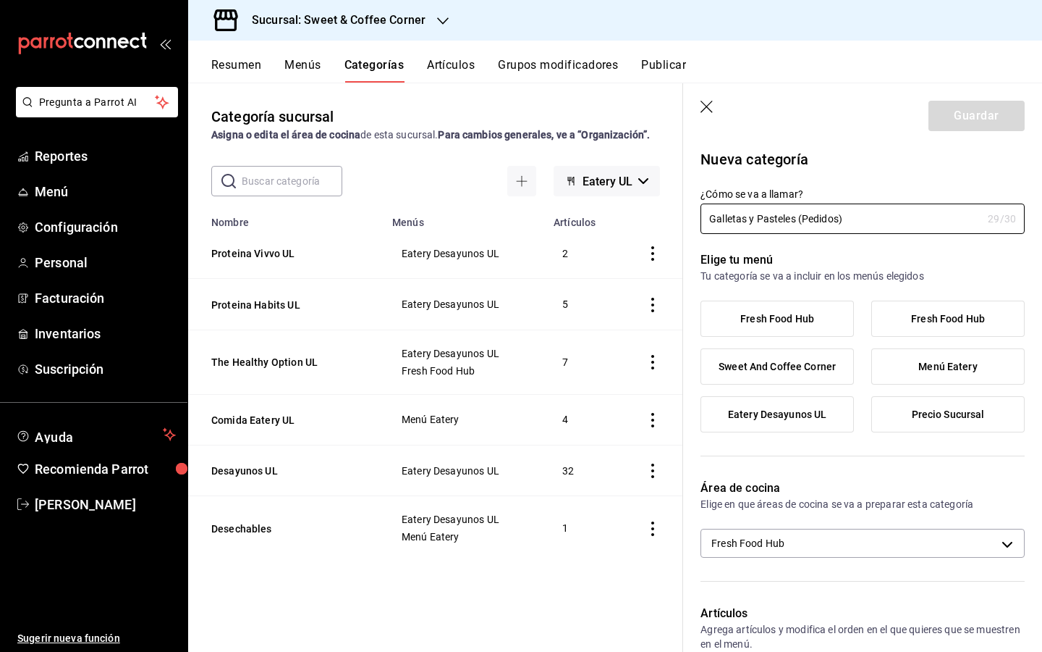
type input "Galletas y Pasteles (Pedidos)"
click at [828, 368] on span "Sweet And Coffee Corner" at bounding box center [777, 366] width 117 height 12
click at [0, 0] on input "Sweet And Coffee Corner" at bounding box center [0, 0] width 0 height 0
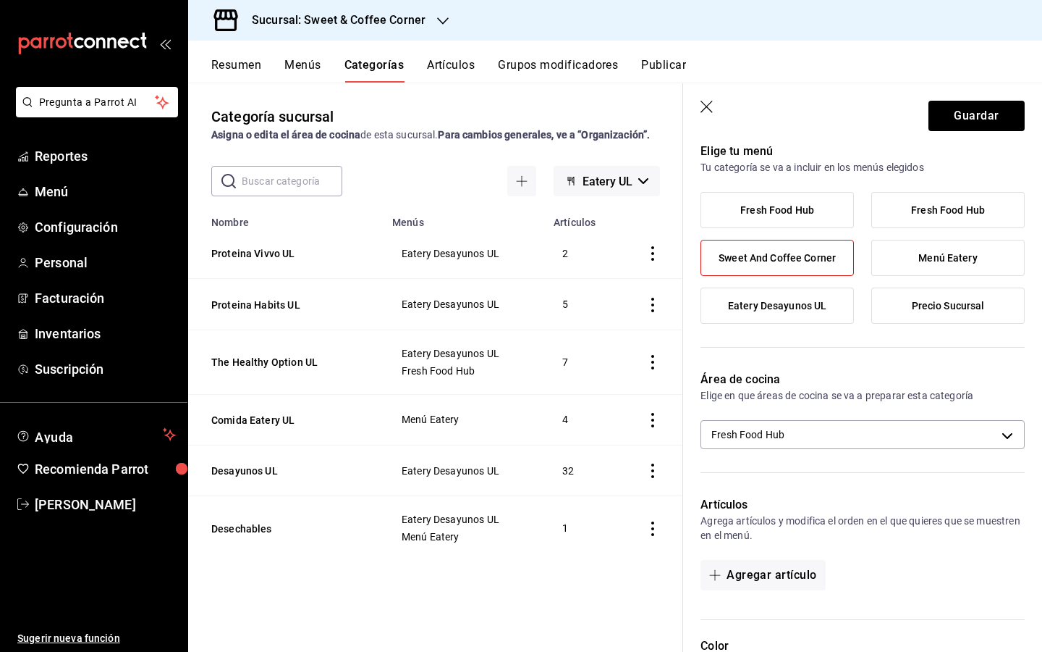
scroll to position [109, 0]
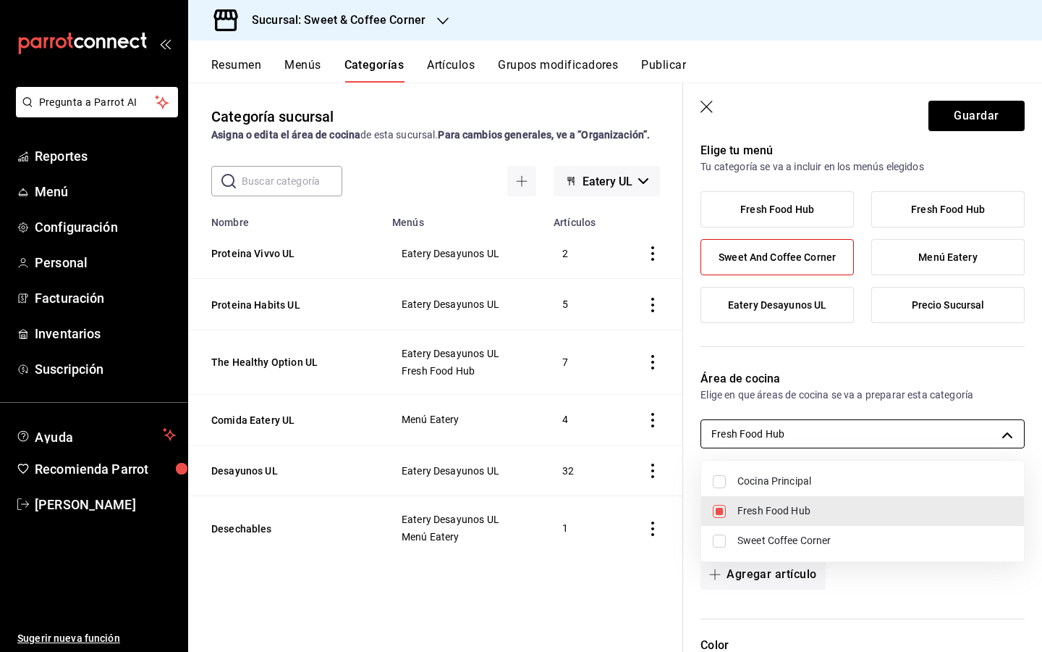
click at [1004, 431] on body "Pregunta a Parrot AI Reportes Menú Configuración Personal Facturación Inventari…" at bounding box center [521, 326] width 1042 height 652
click at [924, 547] on span "Sweet Coffee Corner" at bounding box center [875, 540] width 275 height 15
type input "17ecdf0e-c2ba-41c9-8209-0922e6d47497,7af27804-2299-4b65-a09c-6ab9f0a1987f"
checkbox input "true"
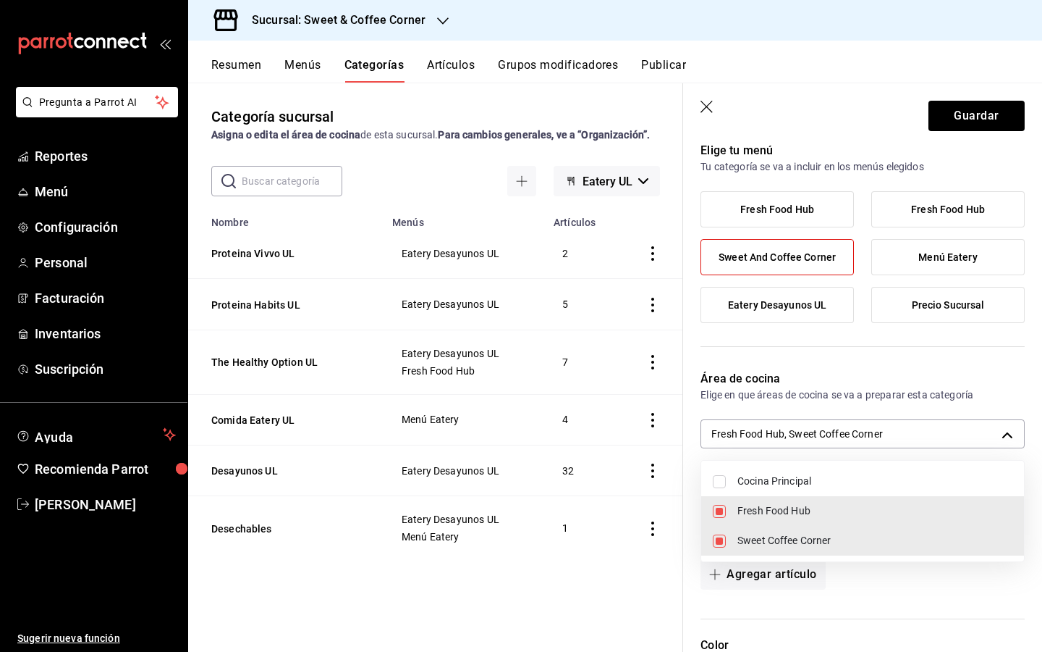
click at [722, 506] on input "checkbox" at bounding box center [719, 511] width 13 height 13
checkbox input "false"
click at [769, 484] on span "Cocina Principal" at bounding box center [875, 480] width 275 height 15
type input "7af27804-2299-4b65-a09c-6ab9f0a1987f,afd6109e-e120-4380-a1fc-9ea857fb6b05"
checkbox input "true"
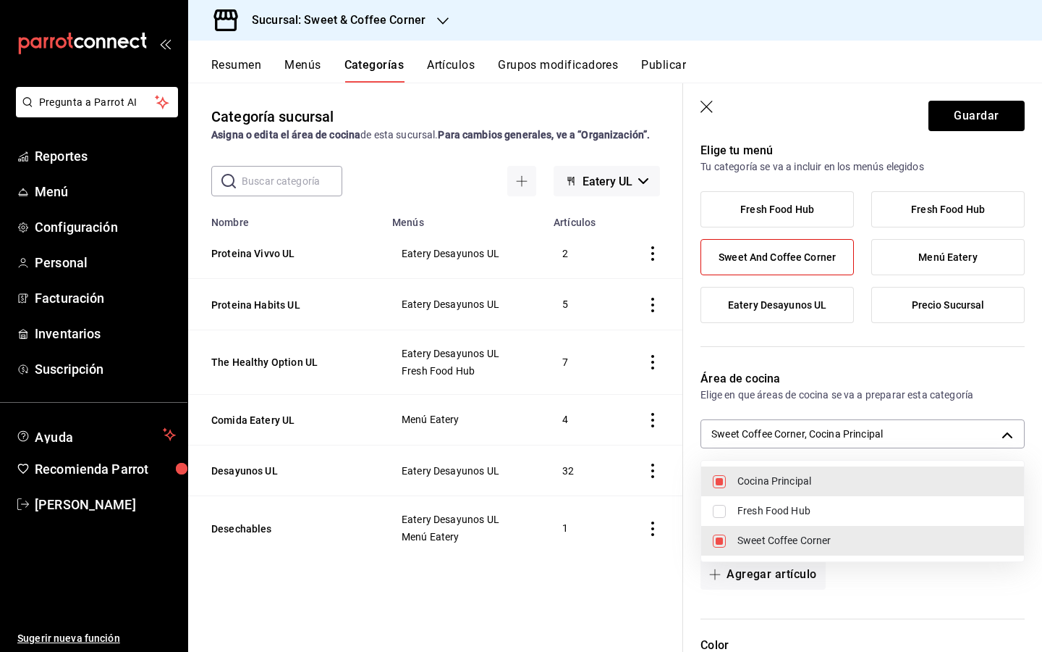
click at [720, 541] on input "checkbox" at bounding box center [719, 540] width 13 height 13
checkbox input "false"
type input "afd6109e-e120-4380-a1fc-9ea857fb6b05"
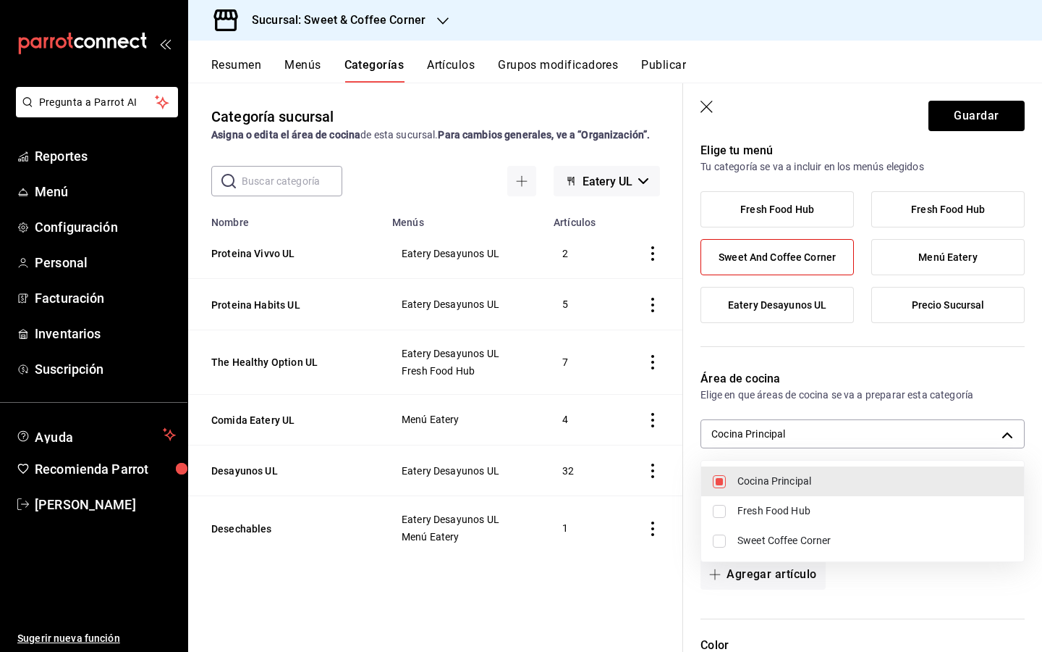
click at [1021, 339] on div at bounding box center [521, 326] width 1042 height 652
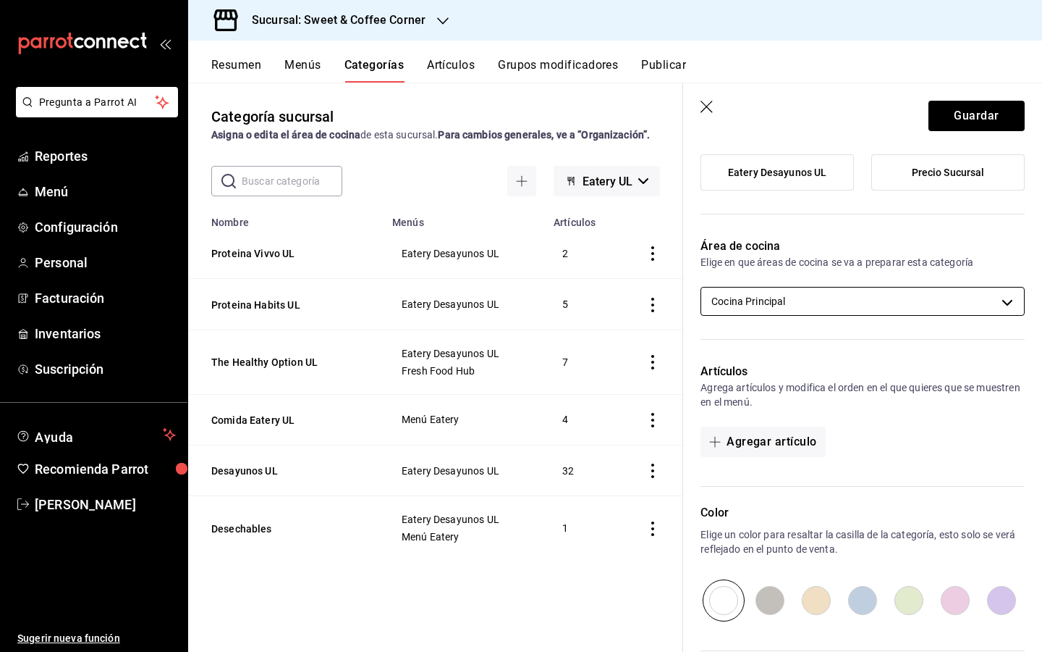
scroll to position [263, 0]
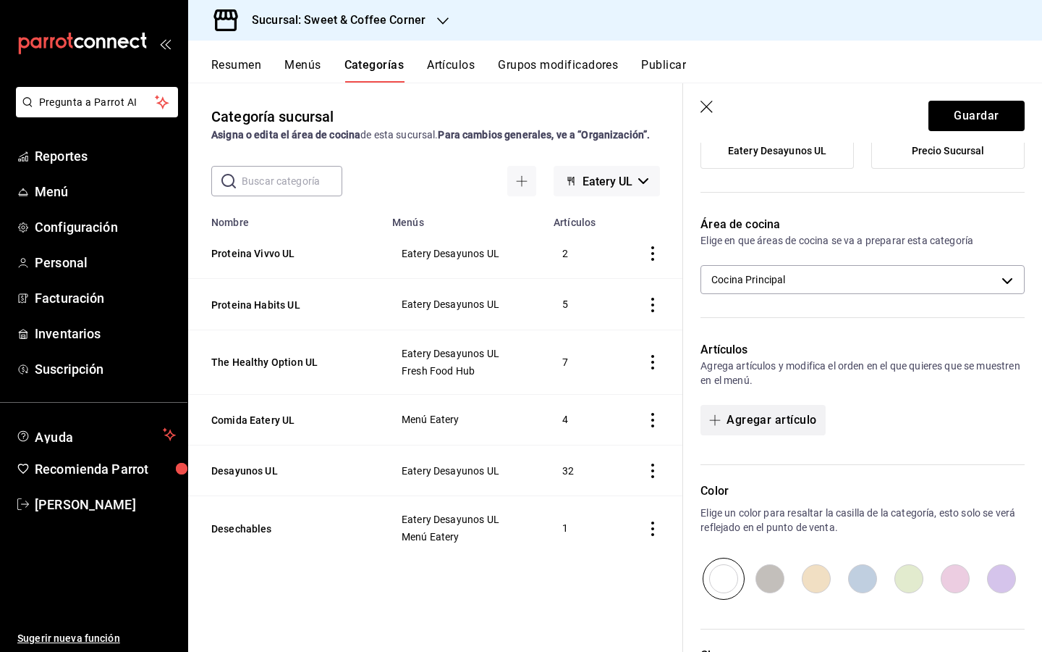
click at [761, 423] on button "Agregar artículo" at bounding box center [763, 420] width 125 height 30
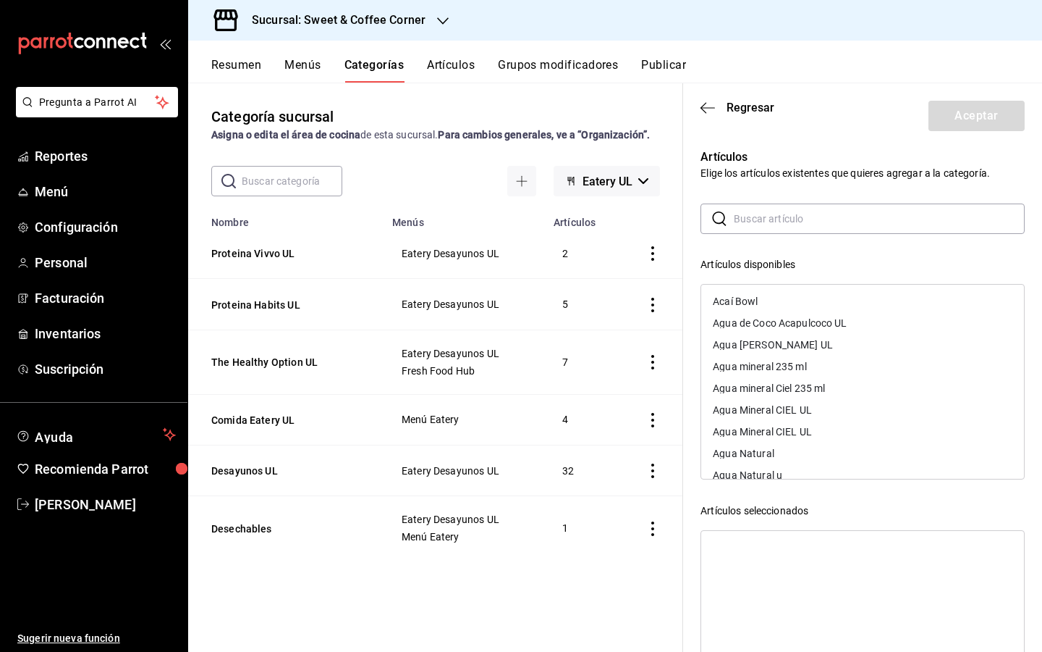
click at [749, 222] on input "text" at bounding box center [879, 218] width 291 height 29
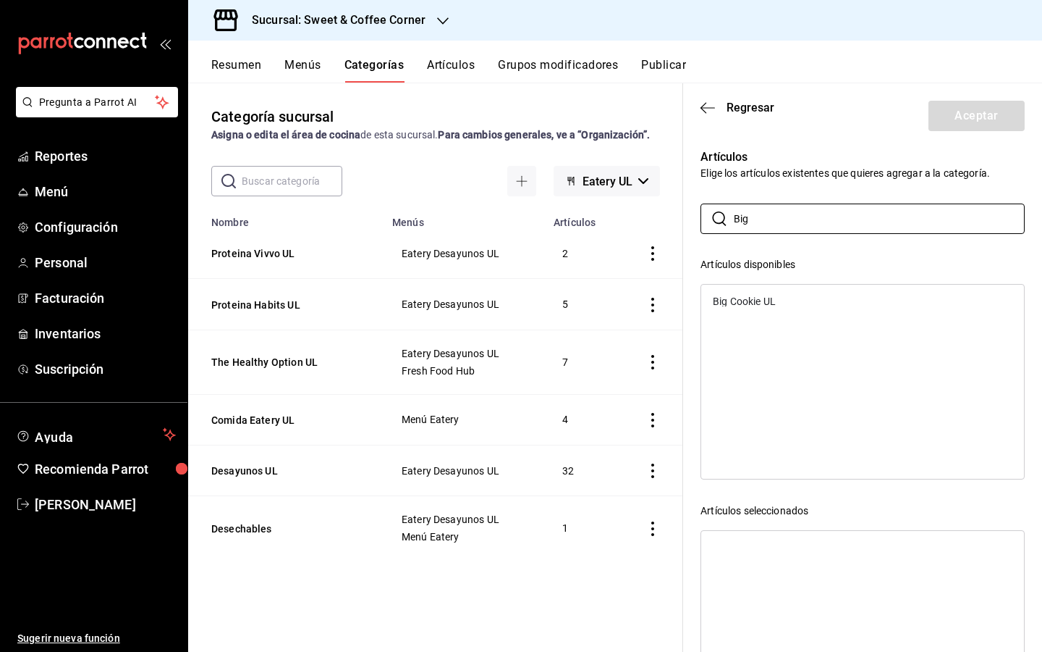
type input "Big"
click at [768, 298] on div "Big Cookie UL" at bounding box center [744, 301] width 63 height 10
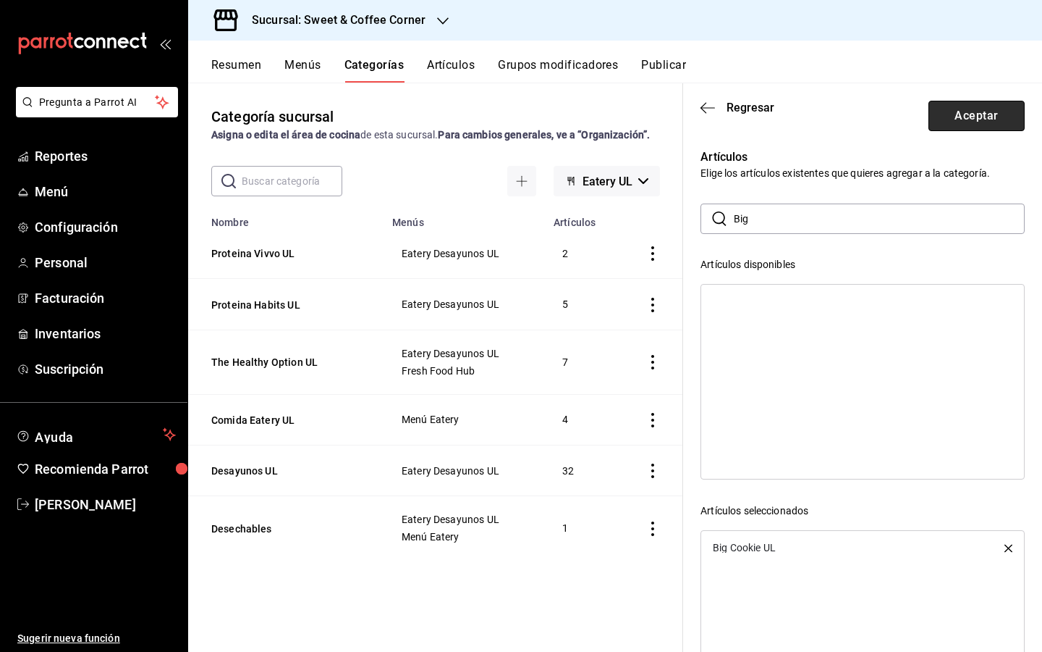
click at [981, 120] on button "Aceptar" at bounding box center [977, 116] width 96 height 30
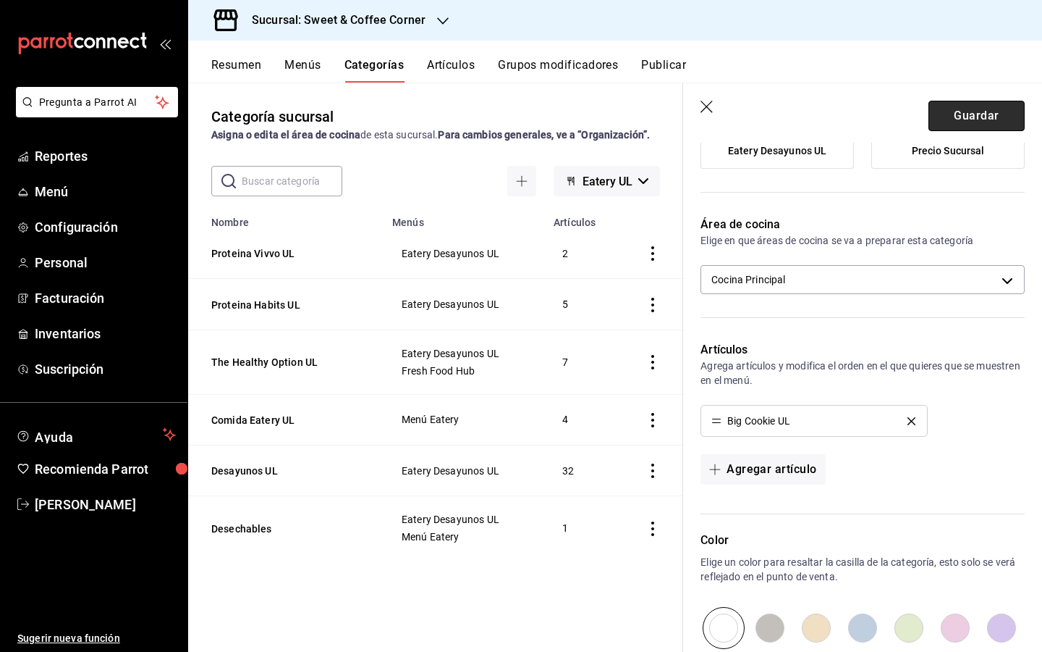
click at [977, 113] on button "Guardar" at bounding box center [977, 116] width 96 height 30
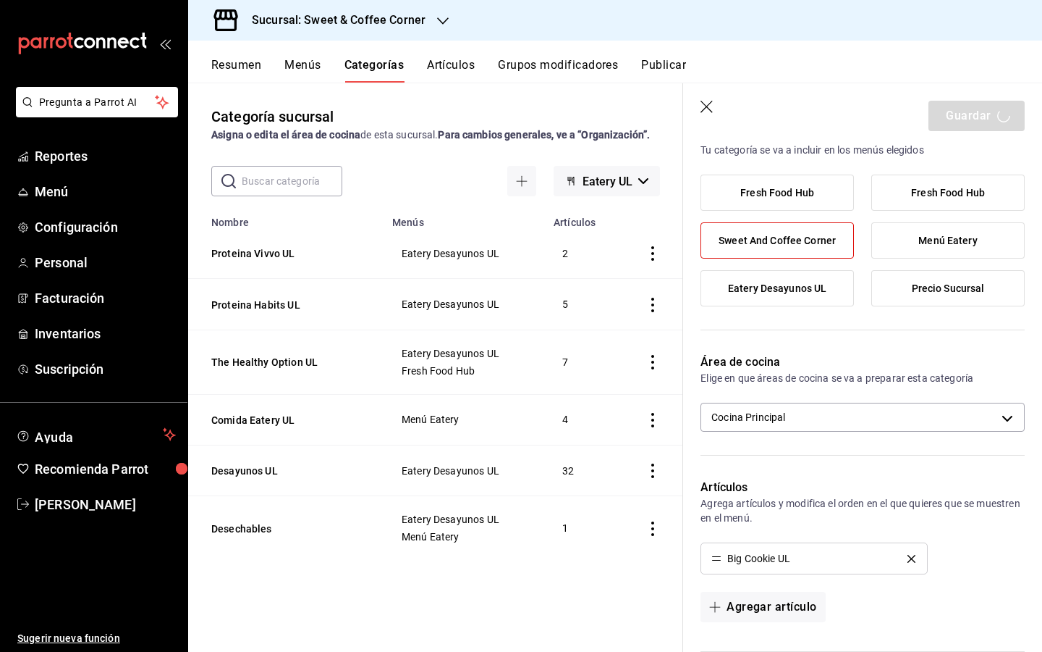
scroll to position [116, 0]
